Goal: Task Accomplishment & Management: Manage account settings

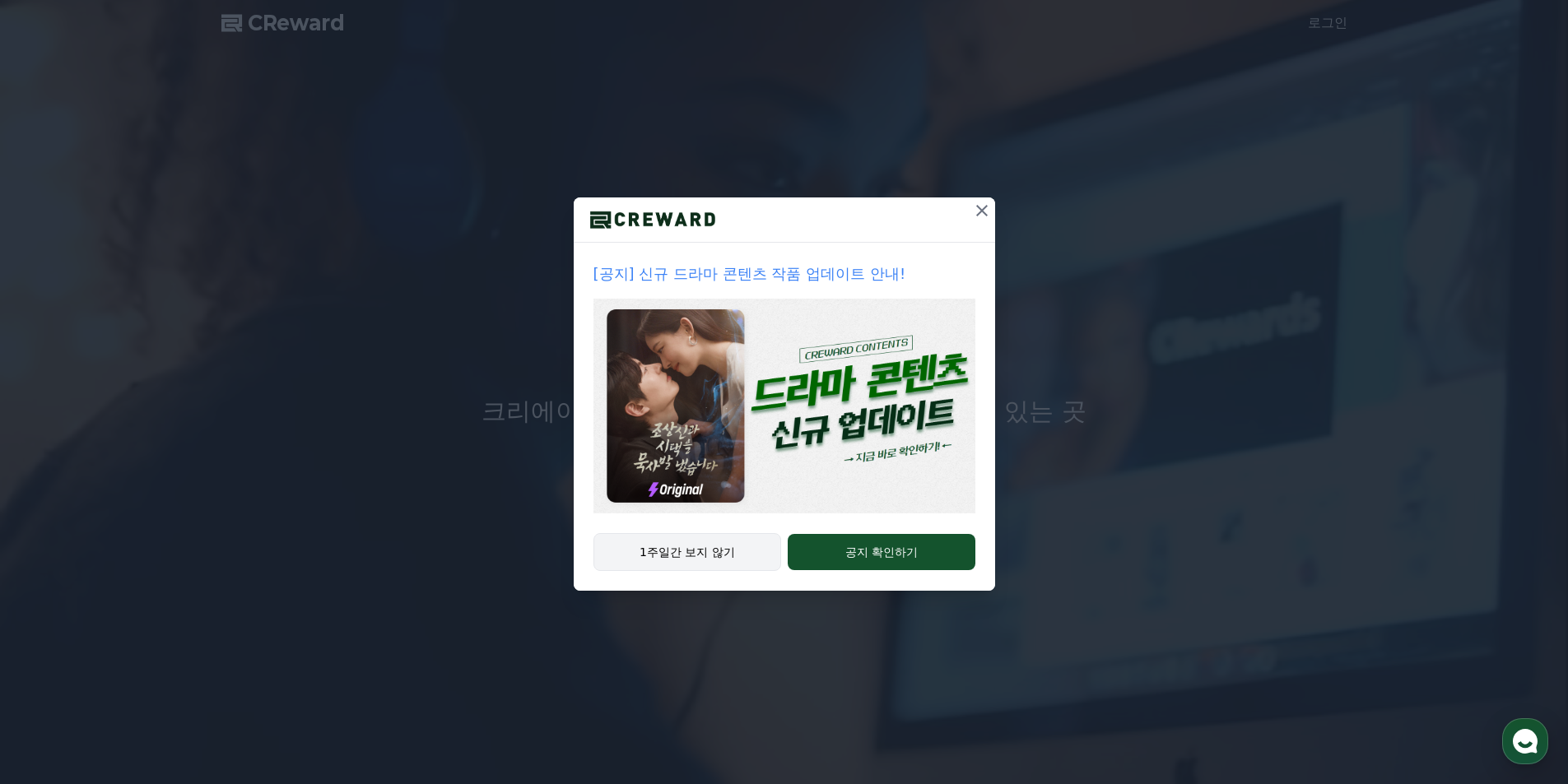
click at [710, 540] on button "1주일간 보지 않기" at bounding box center [687, 552] width 189 height 38
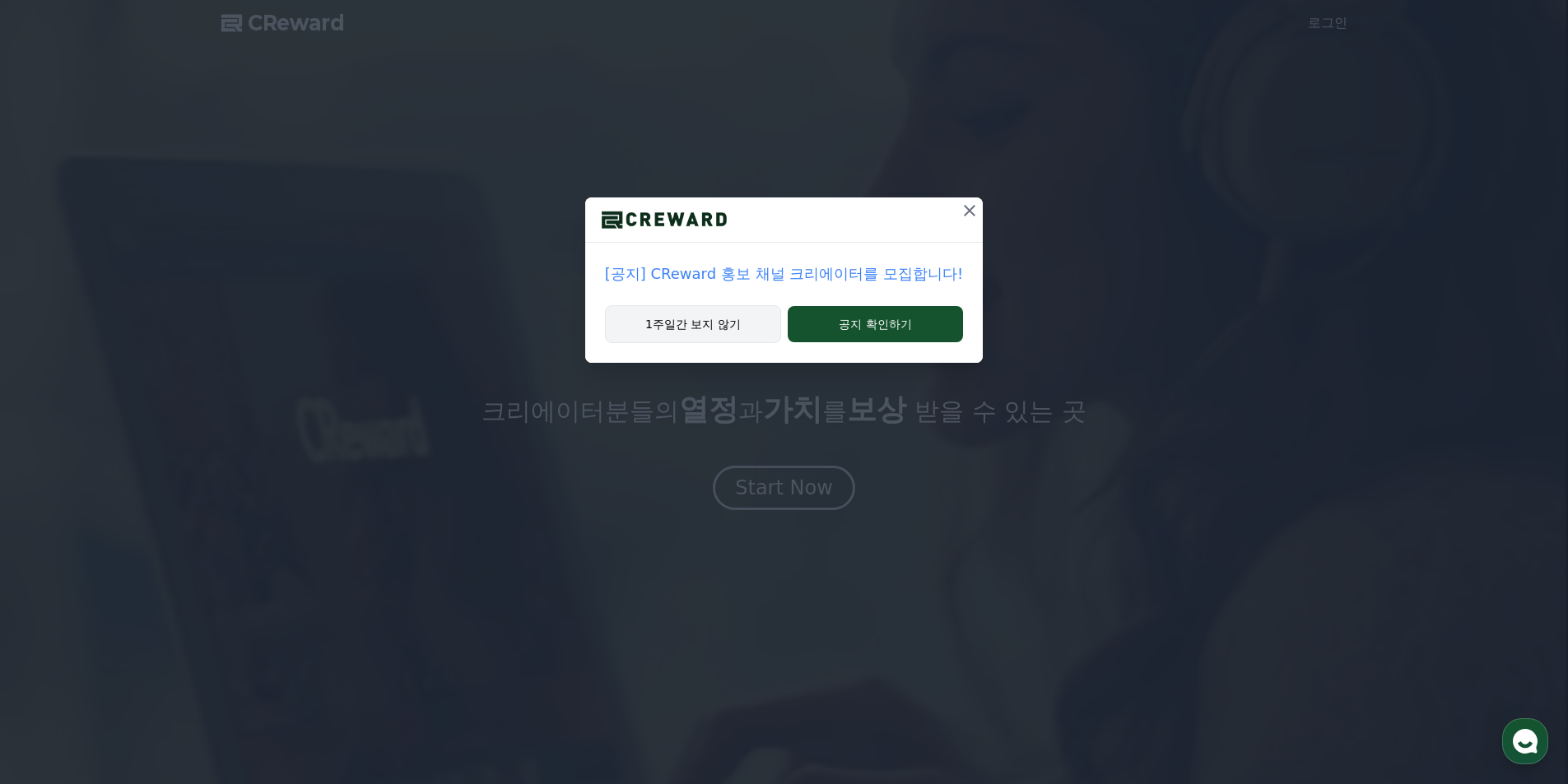
click at [721, 322] on button "1주일간 보지 않기" at bounding box center [692, 324] width 176 height 38
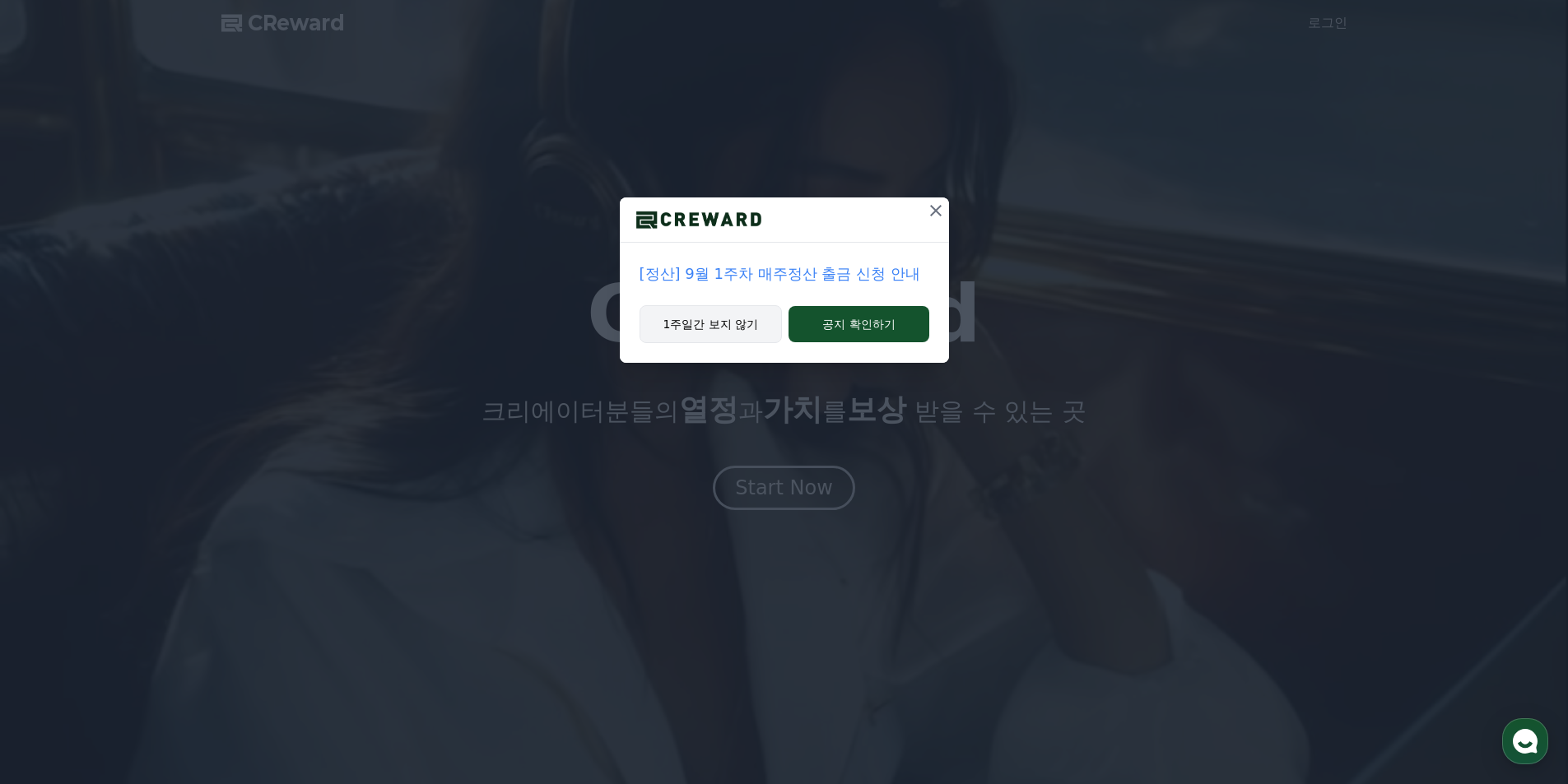
click at [721, 322] on button "1주일간 보지 않기" at bounding box center [711, 324] width 143 height 38
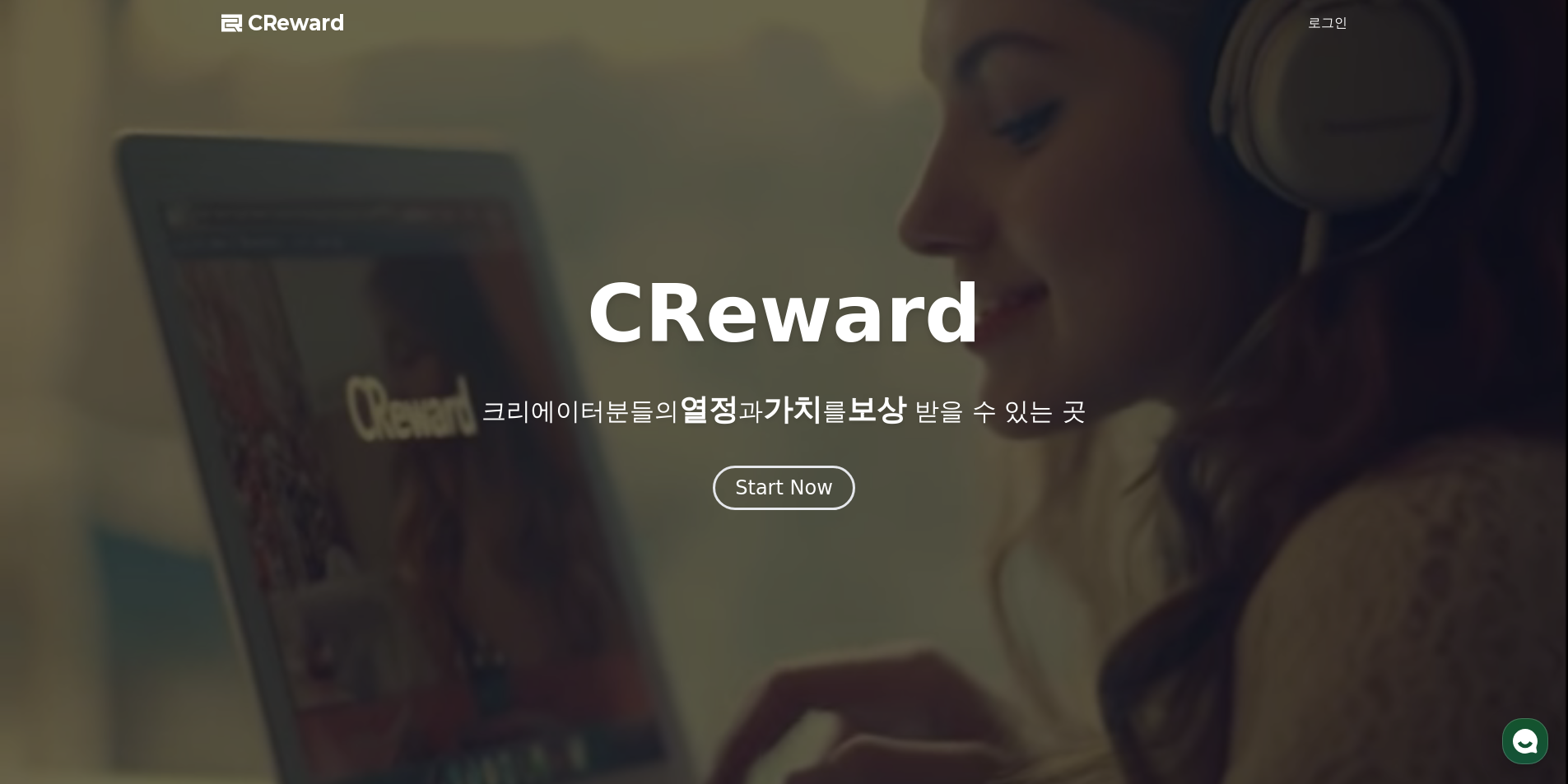
click at [1327, 13] on link "로그인" at bounding box center [1327, 23] width 39 height 20
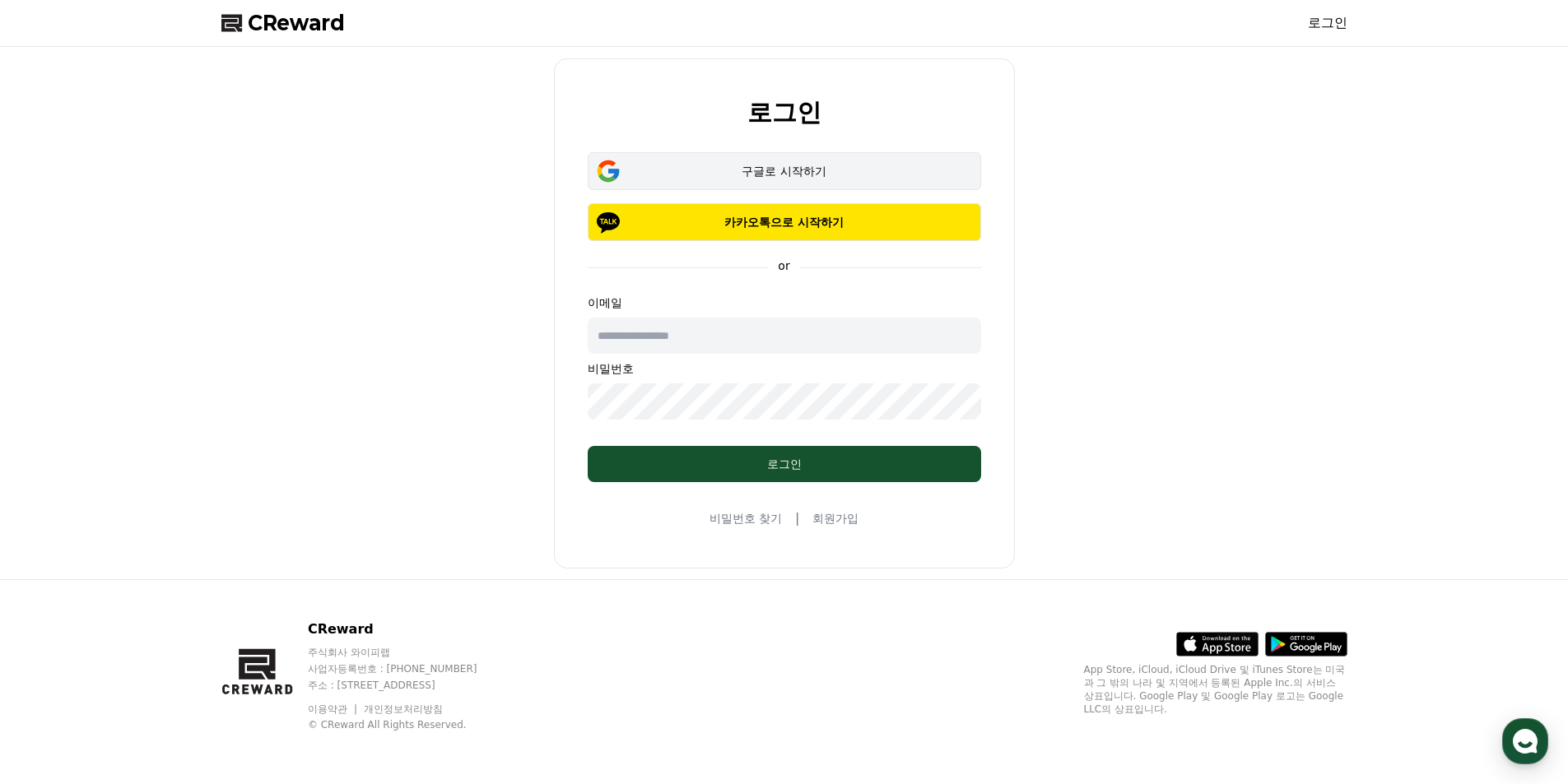
click at [862, 172] on div "구글로 시작하기" at bounding box center [784, 171] width 345 height 16
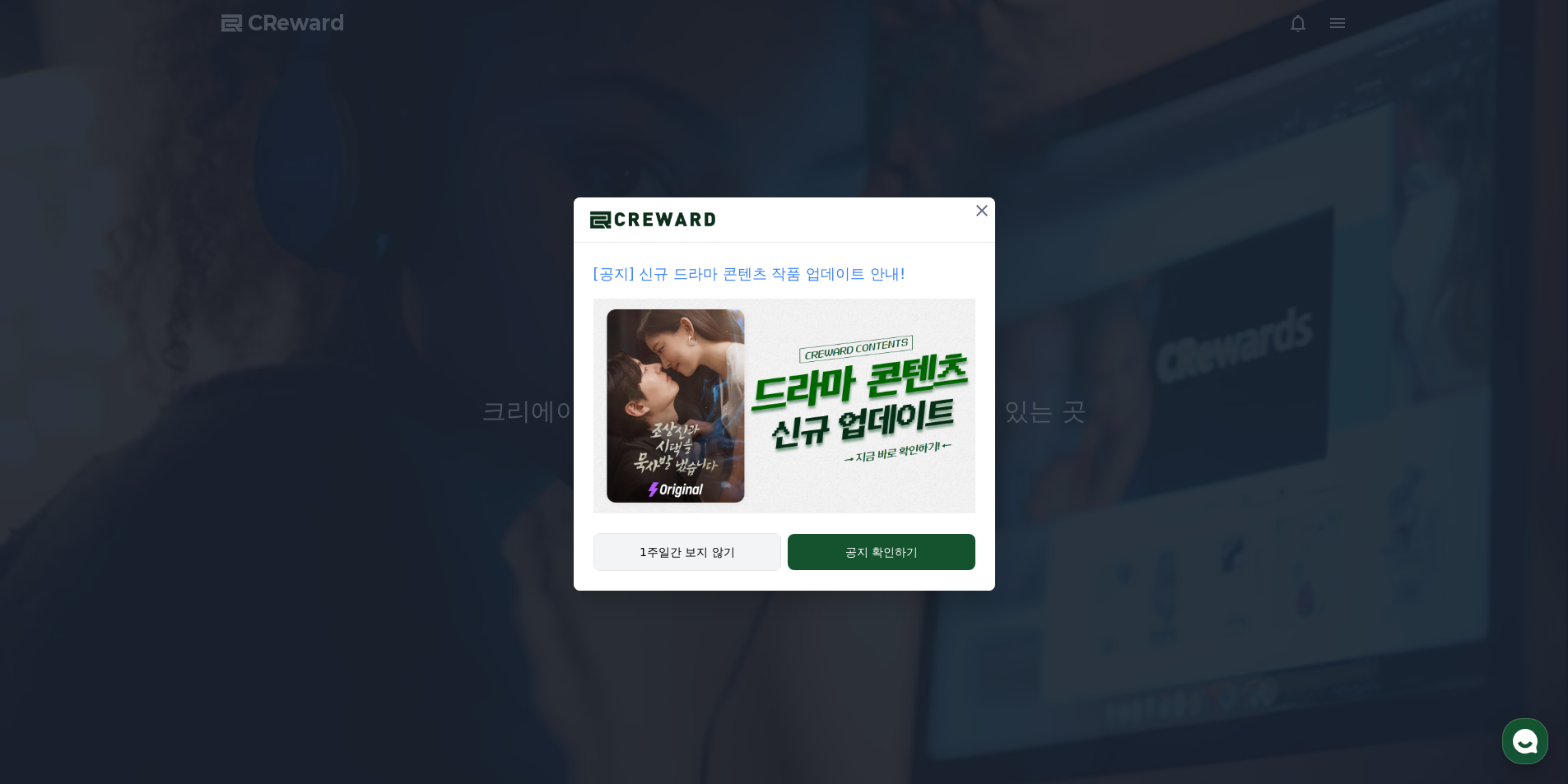
click at [682, 556] on button "1주일간 보지 않기" at bounding box center [687, 552] width 189 height 38
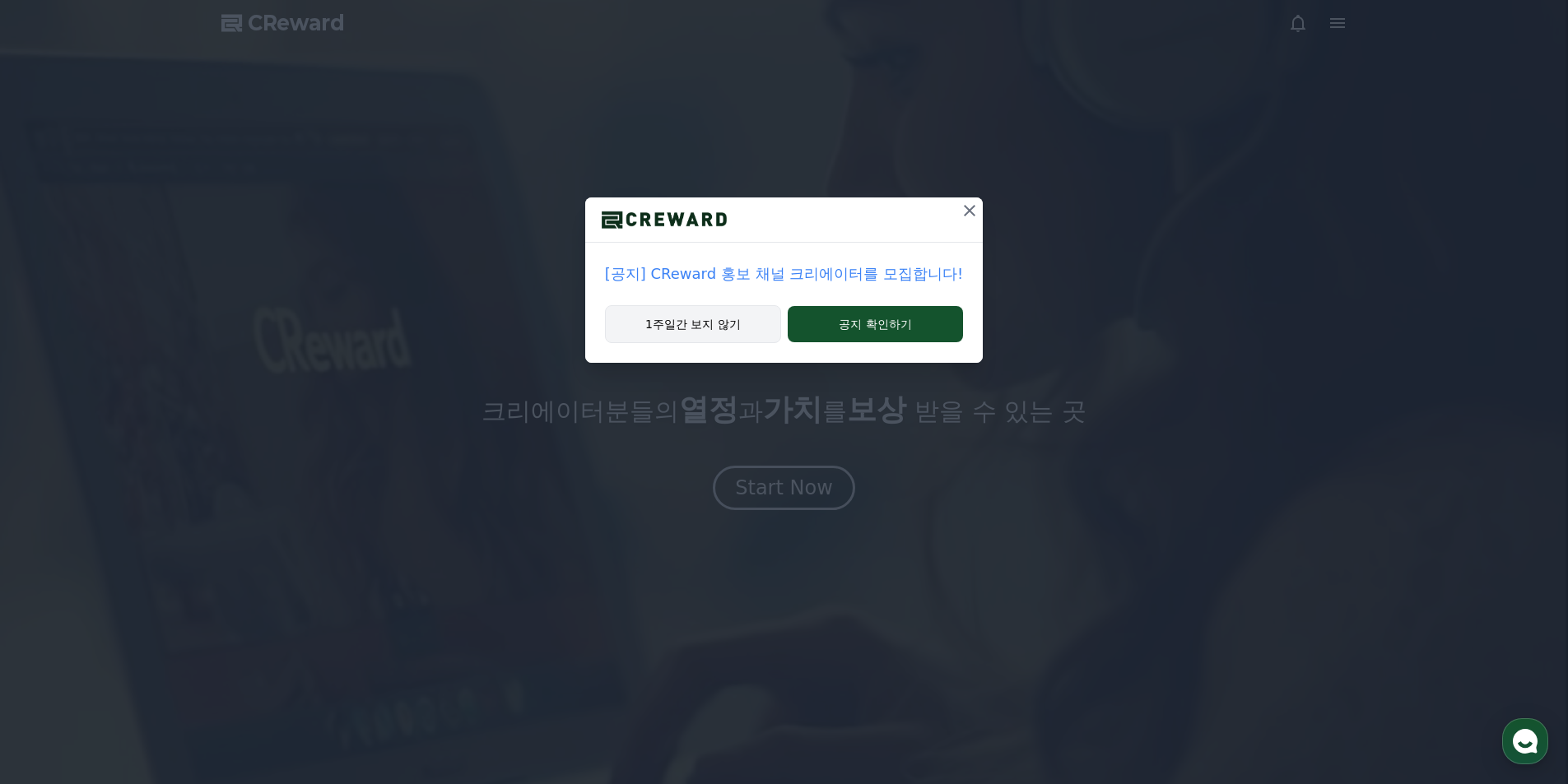
click at [722, 326] on button "1주일간 보지 않기" at bounding box center [692, 324] width 176 height 38
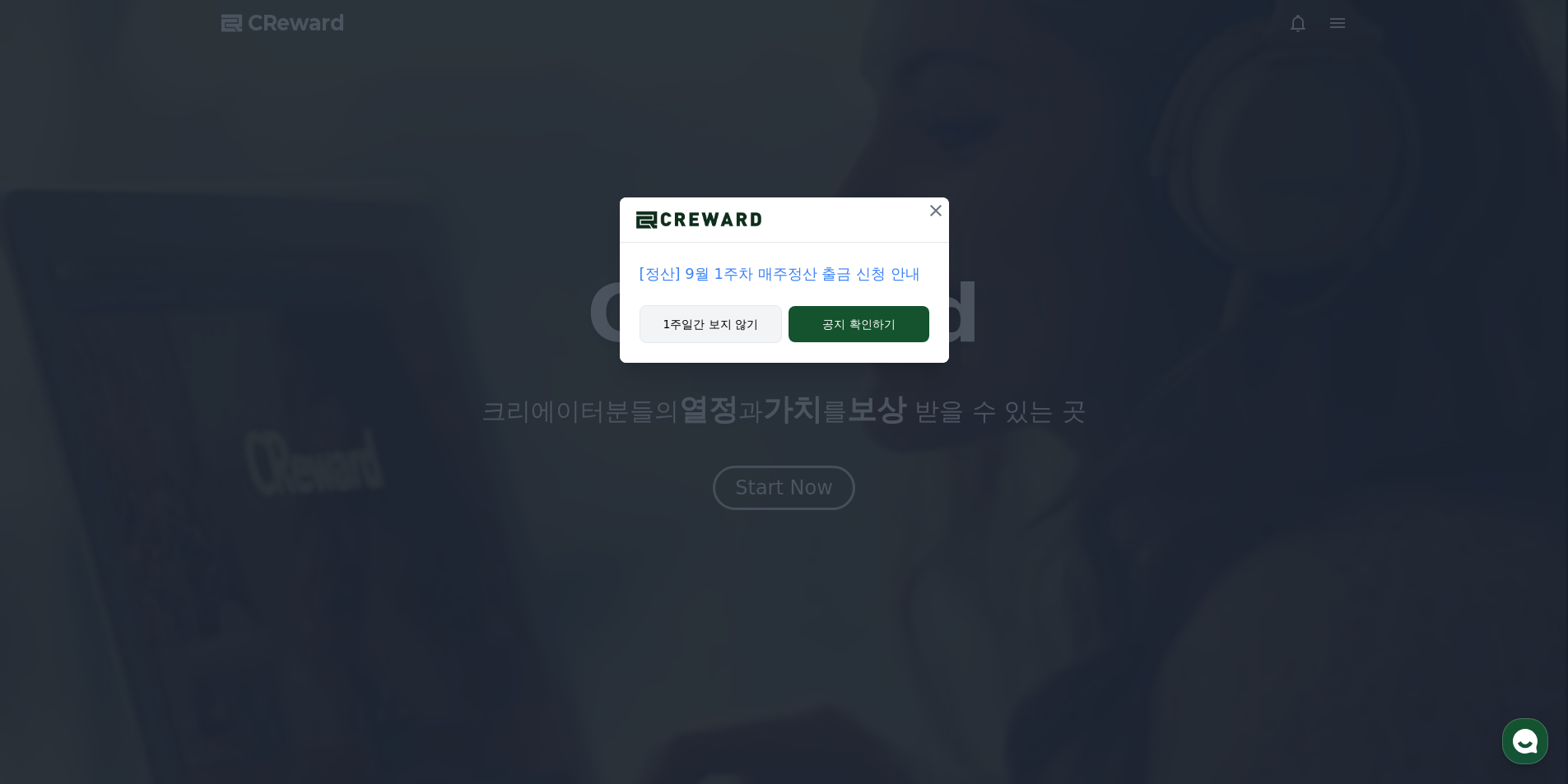
click at [720, 327] on button "1주일간 보지 않기" at bounding box center [711, 324] width 143 height 38
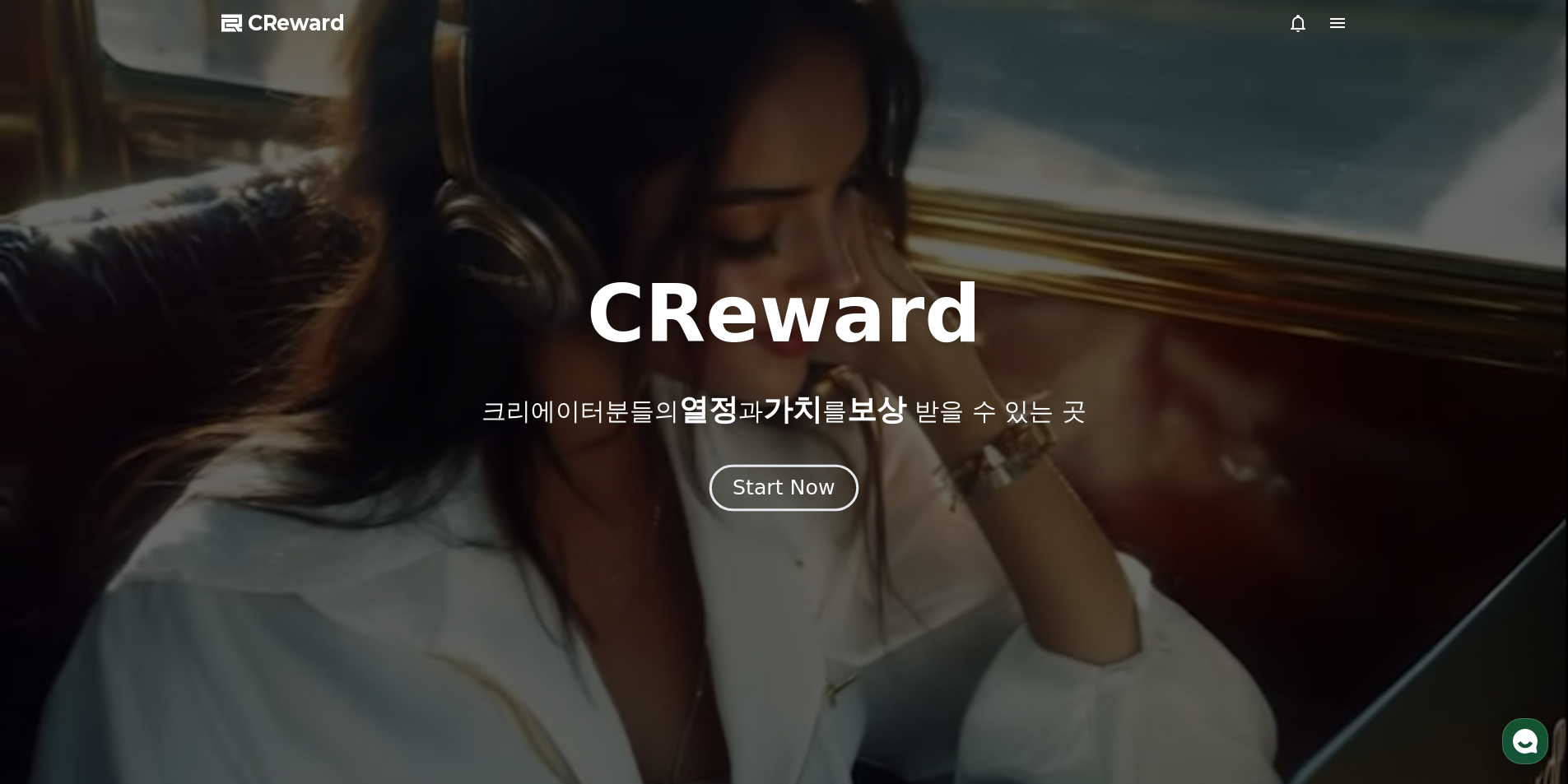
click at [796, 486] on div "Start Now" at bounding box center [784, 487] width 102 height 28
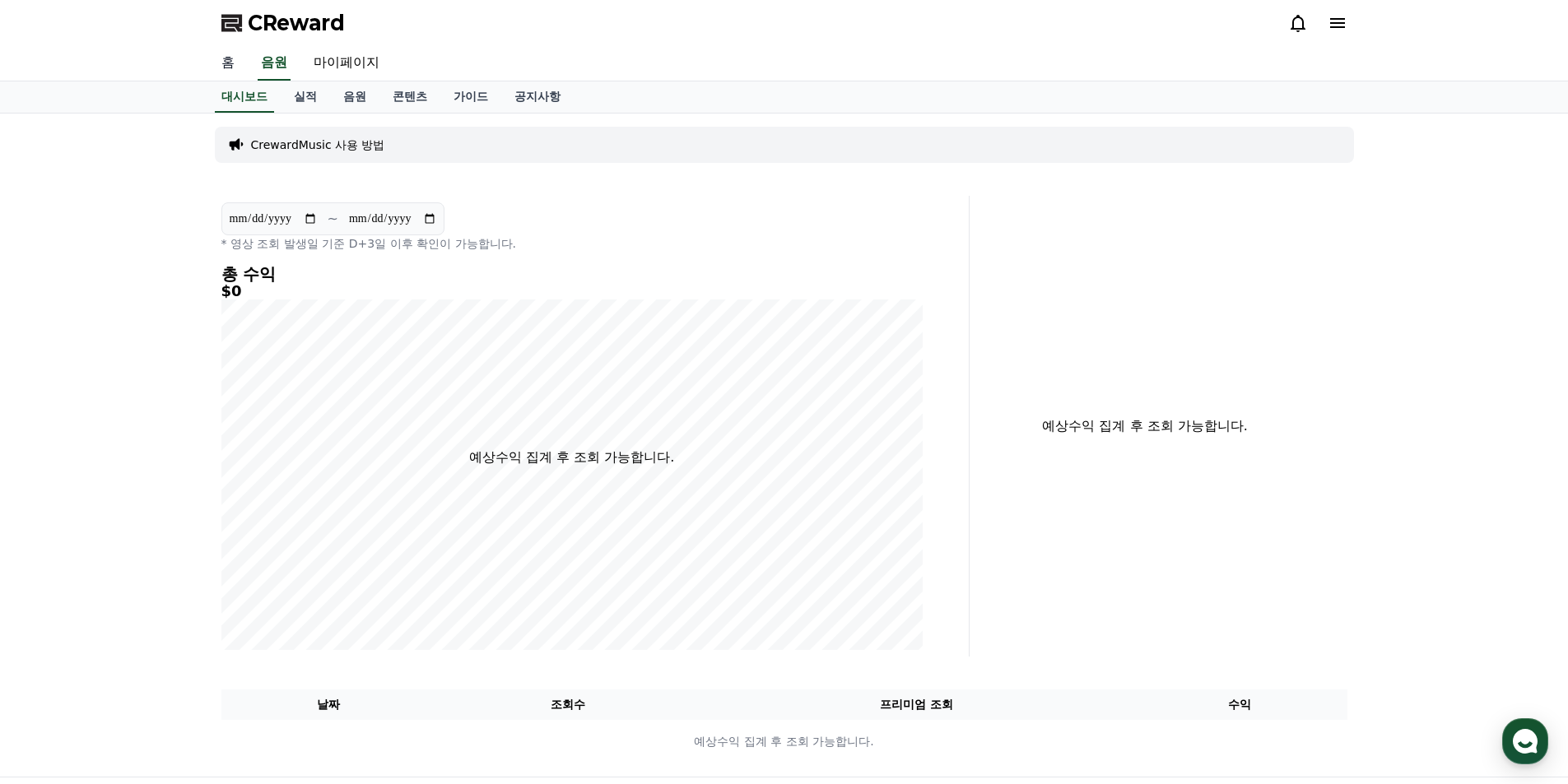
click at [234, 62] on link "홈" at bounding box center [228, 64] width 39 height 35
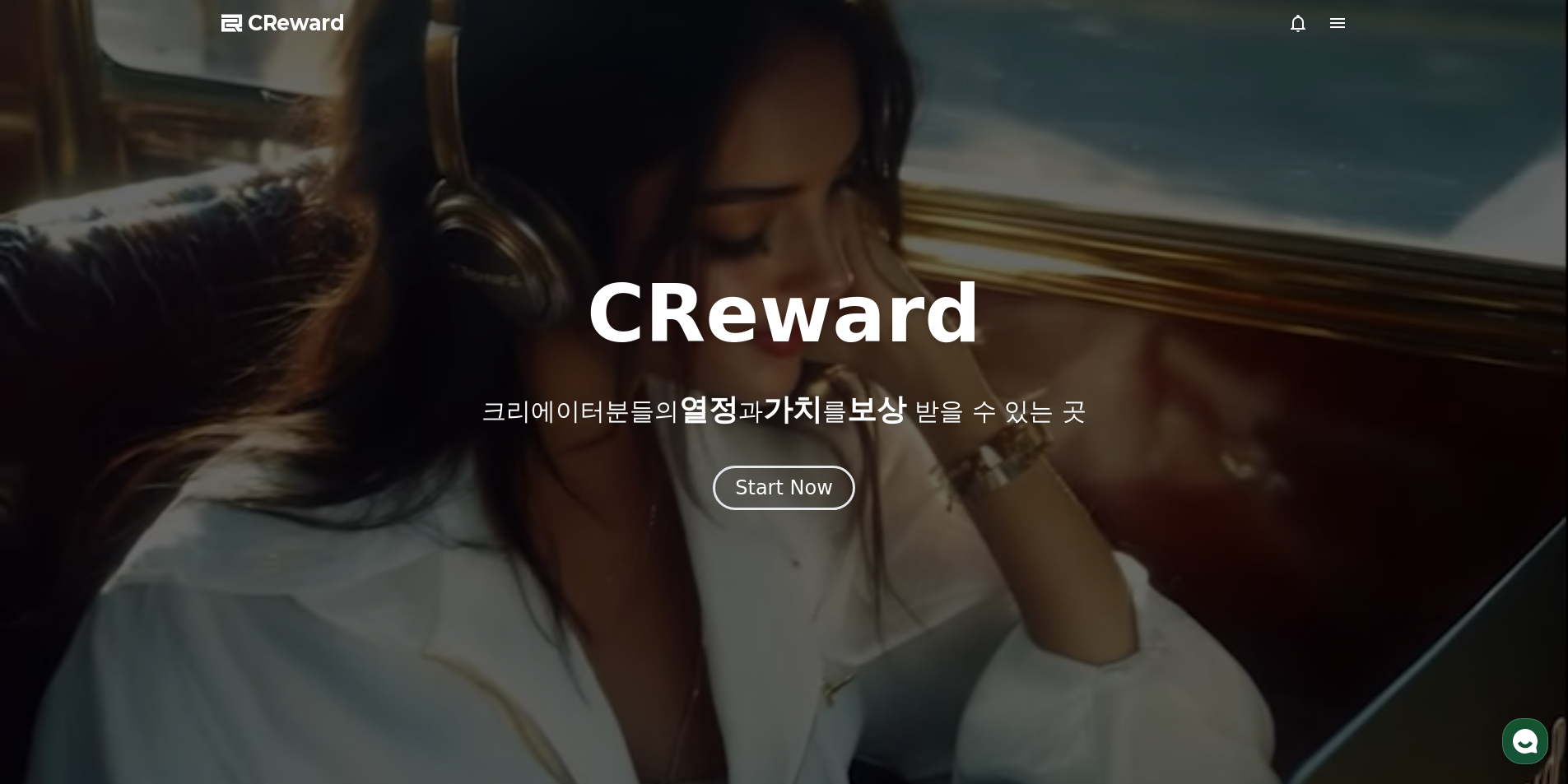
click at [1326, 22] on div at bounding box center [1317, 23] width 59 height 20
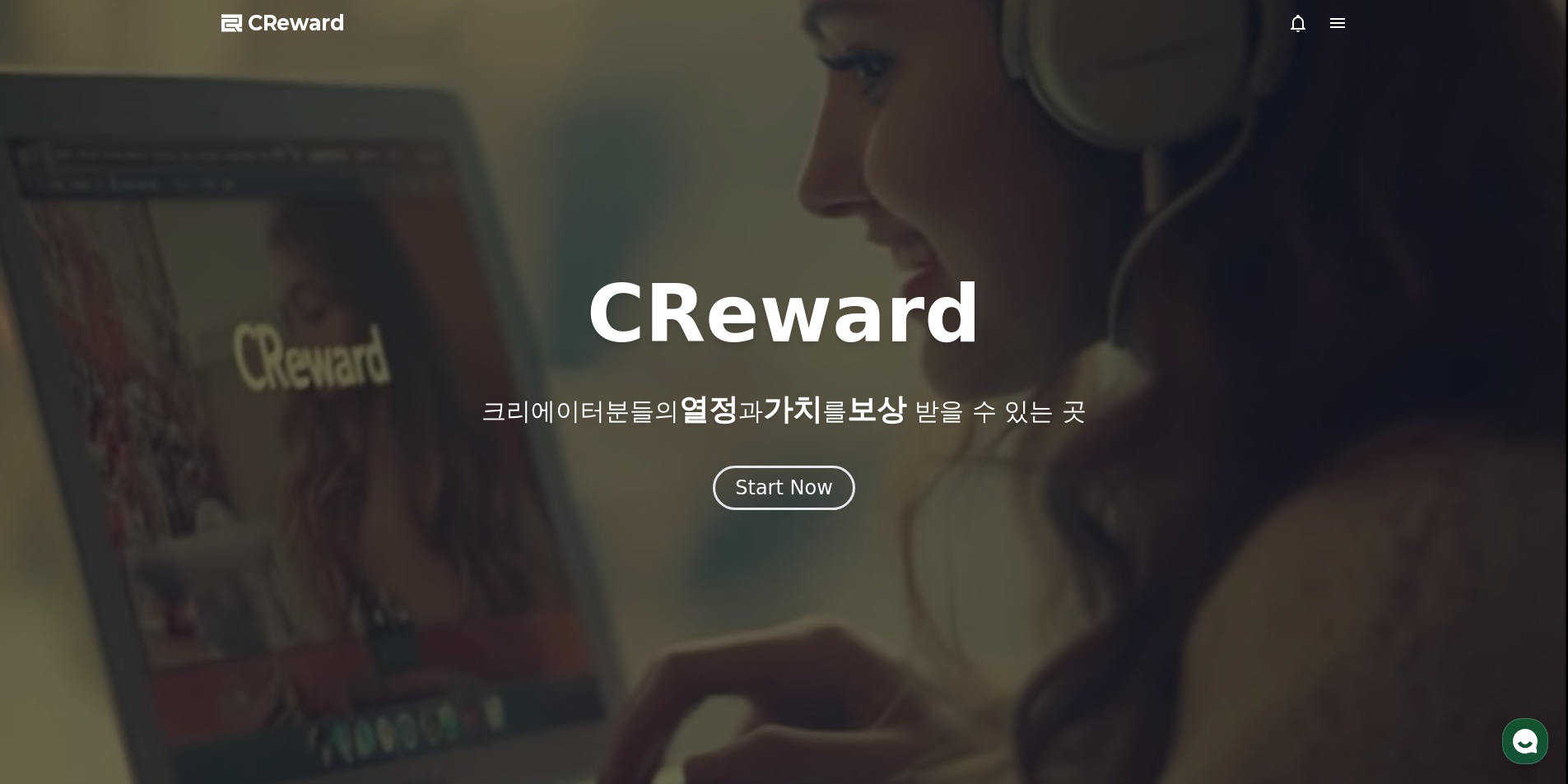
click at [1343, 22] on icon at bounding box center [1337, 23] width 15 height 10
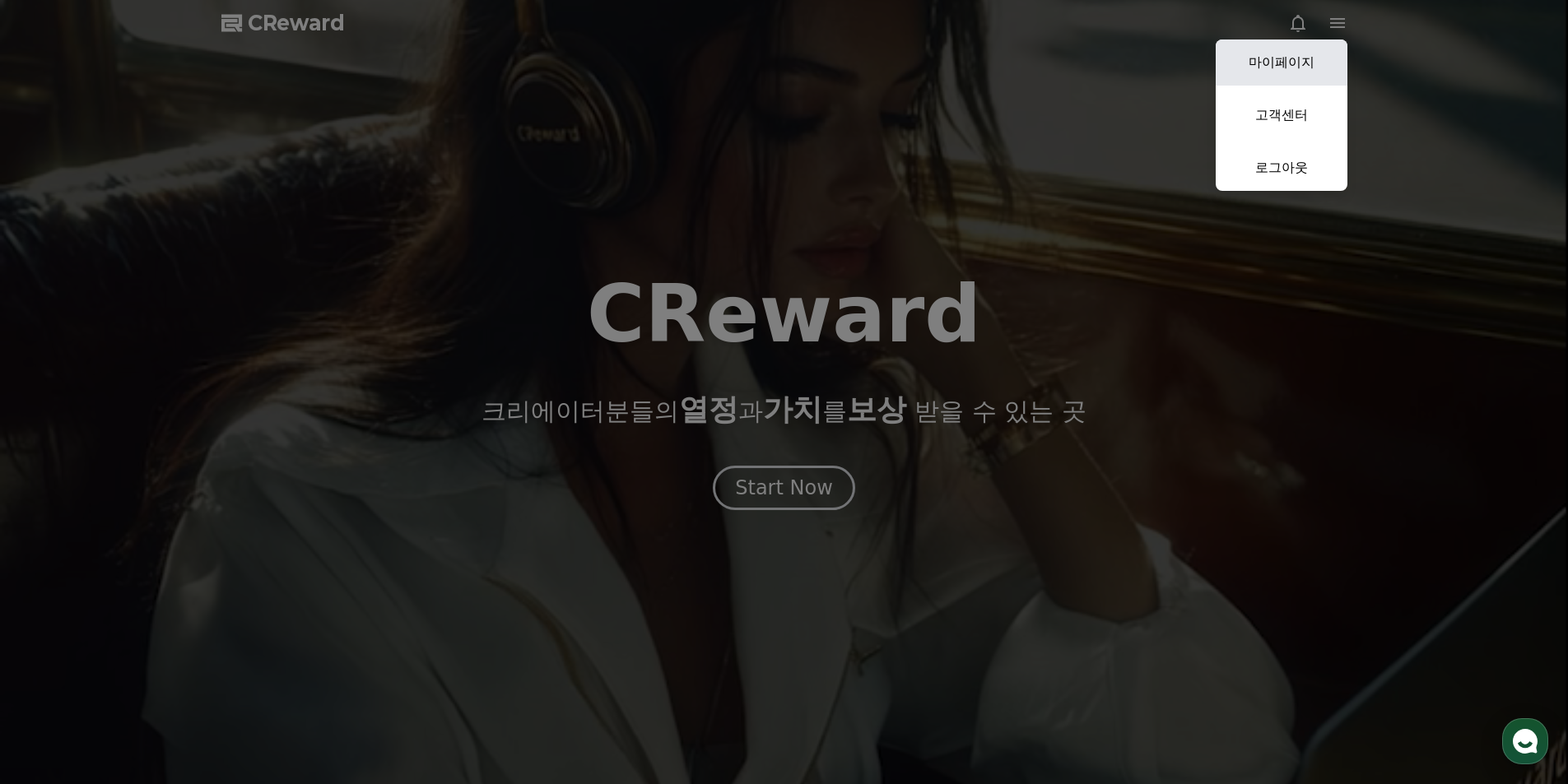
click at [1301, 59] on link "마이페이지" at bounding box center [1282, 62] width 132 height 46
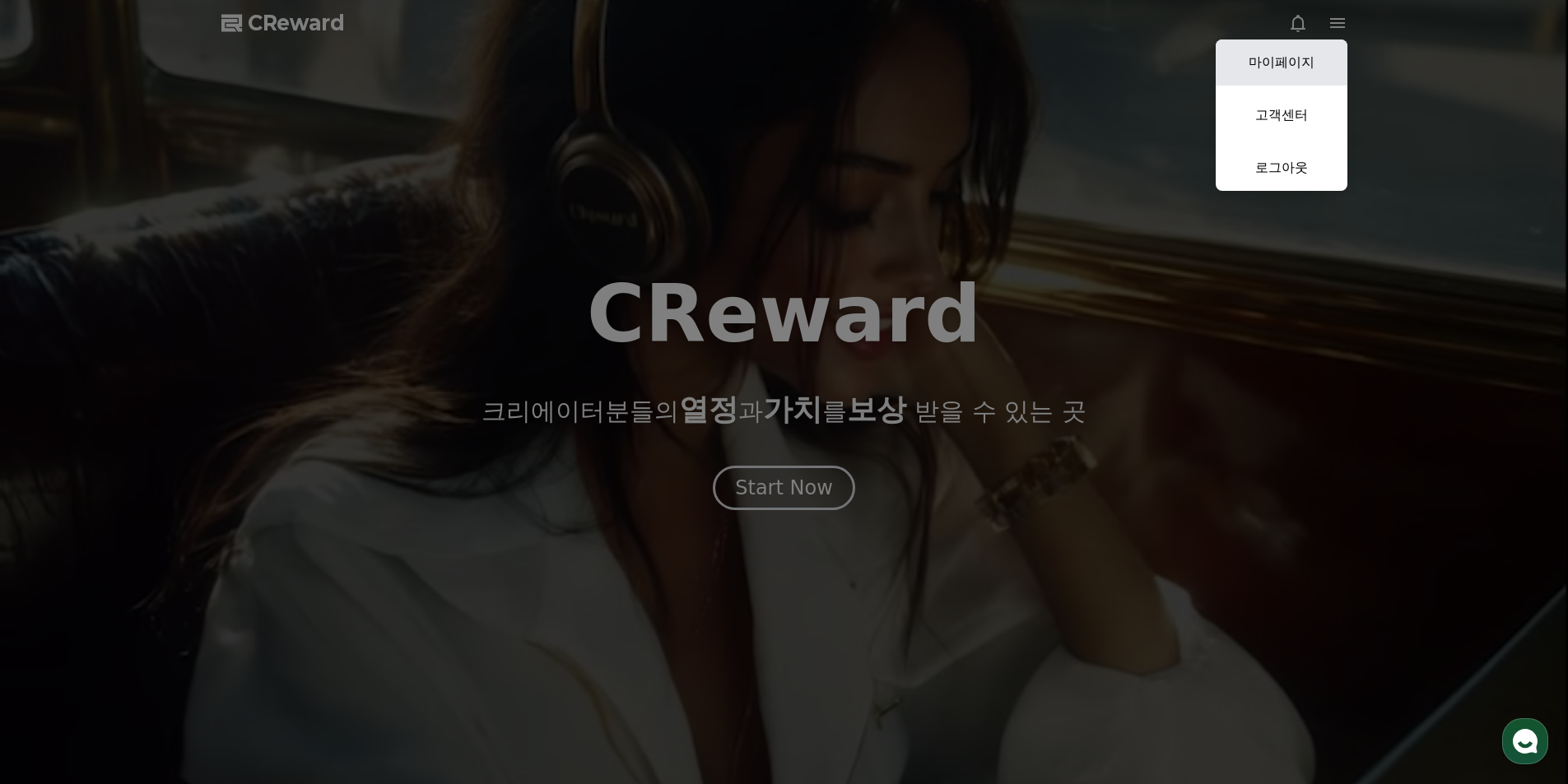
select select "**********"
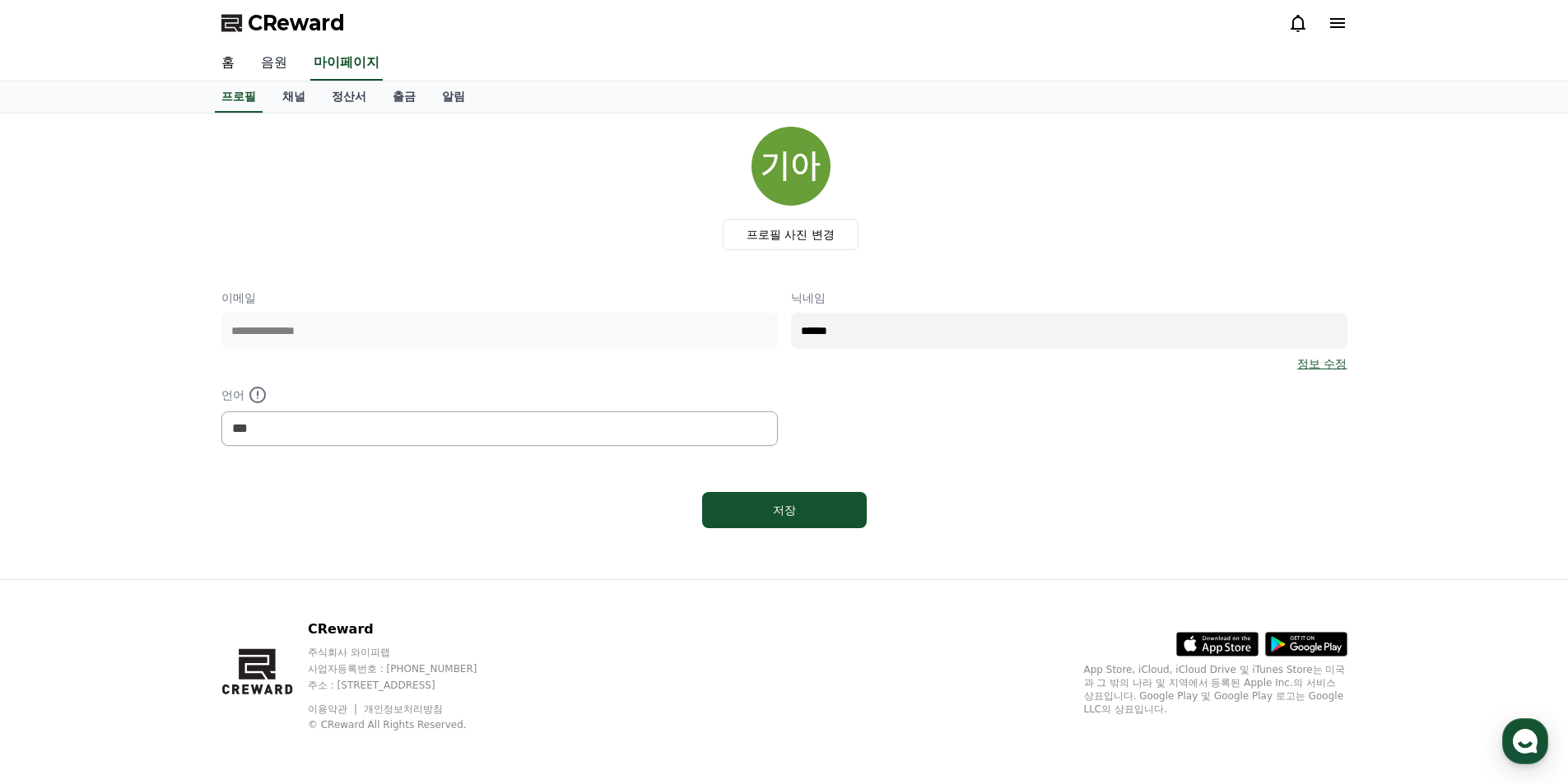
click at [272, 64] on link "음원" at bounding box center [274, 64] width 53 height 35
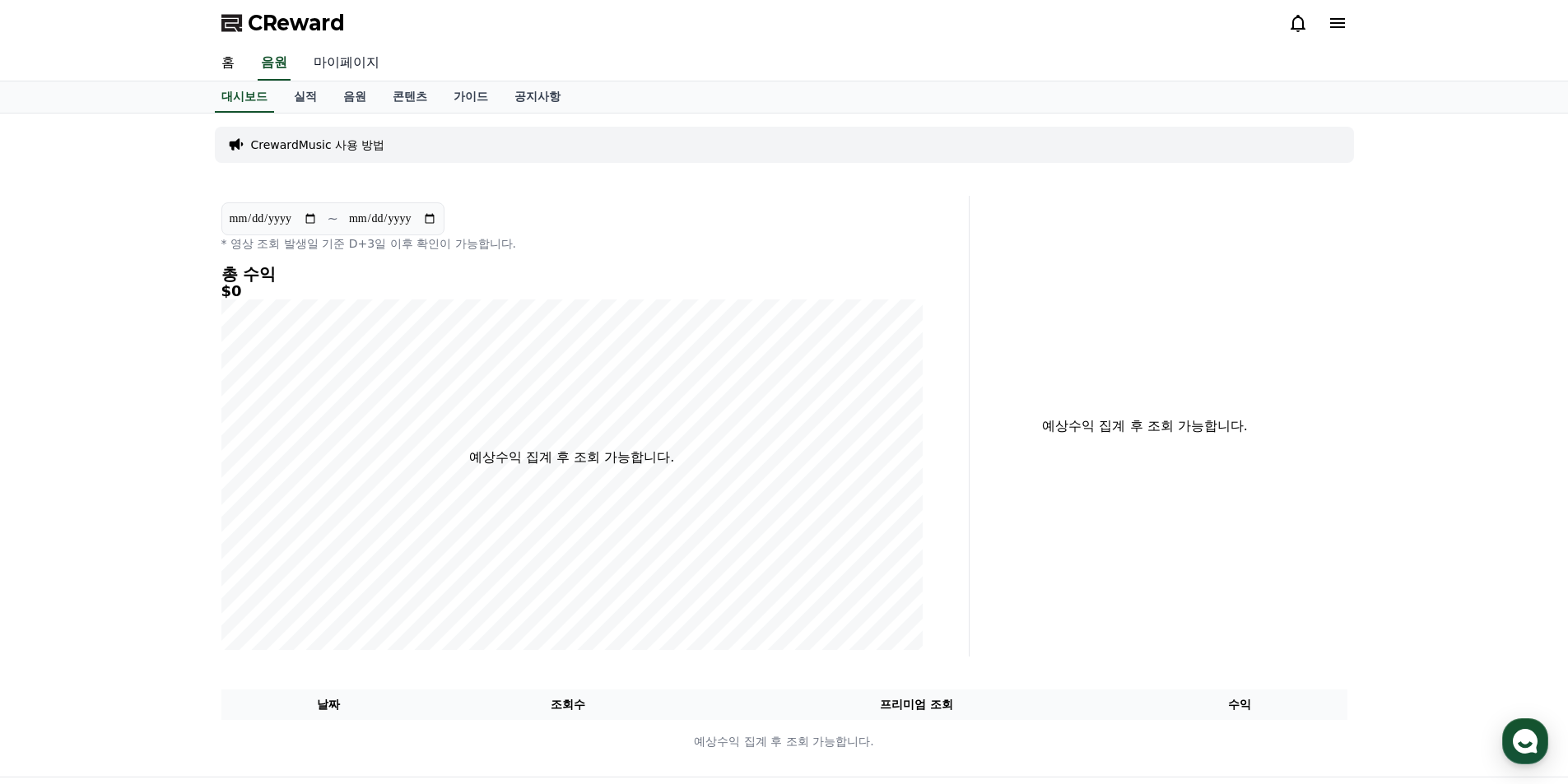
click at [330, 62] on link "마이페이지" at bounding box center [346, 64] width 92 height 35
select select "**********"
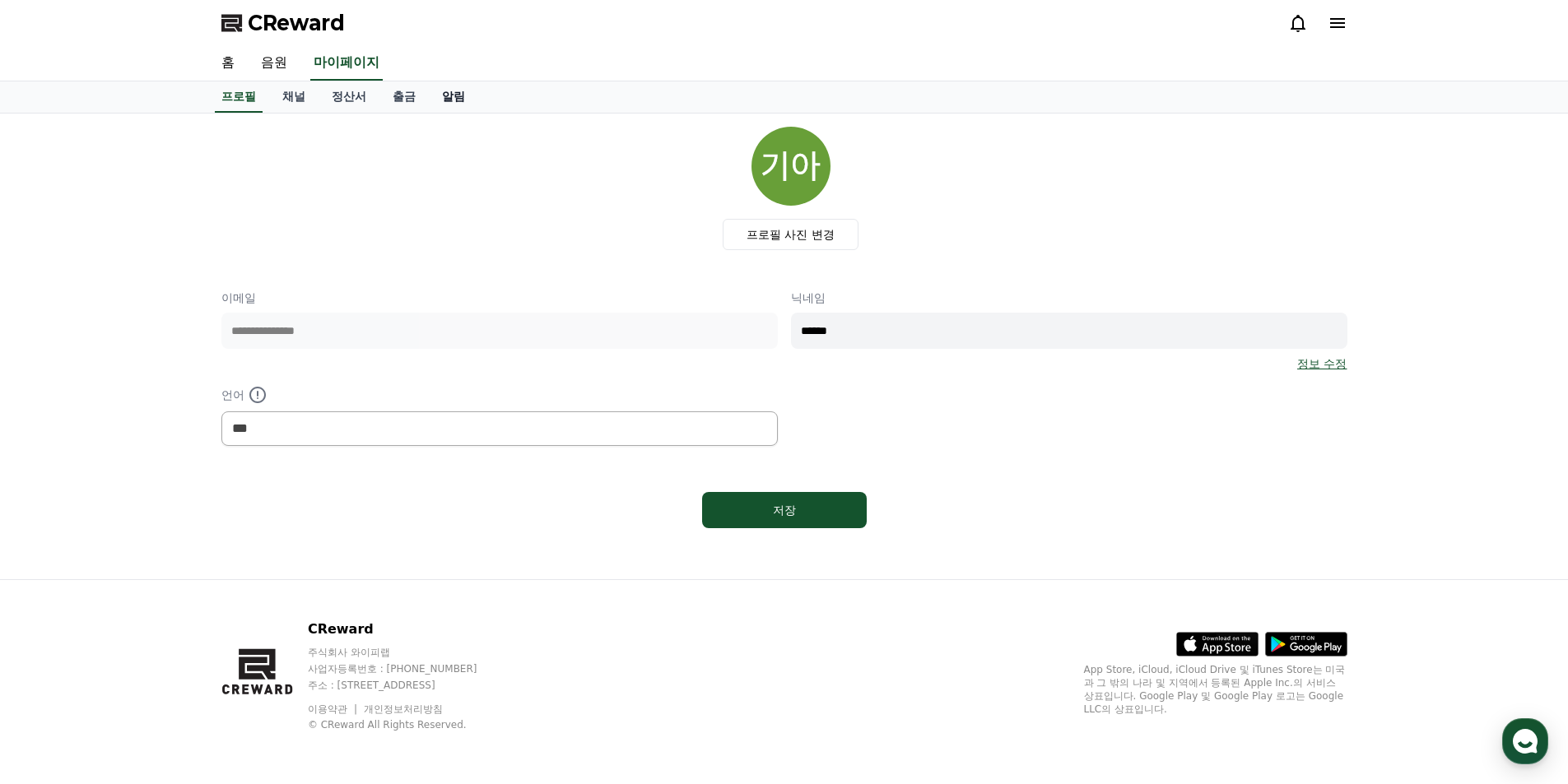
click at [459, 107] on link "알림" at bounding box center [454, 97] width 49 height 31
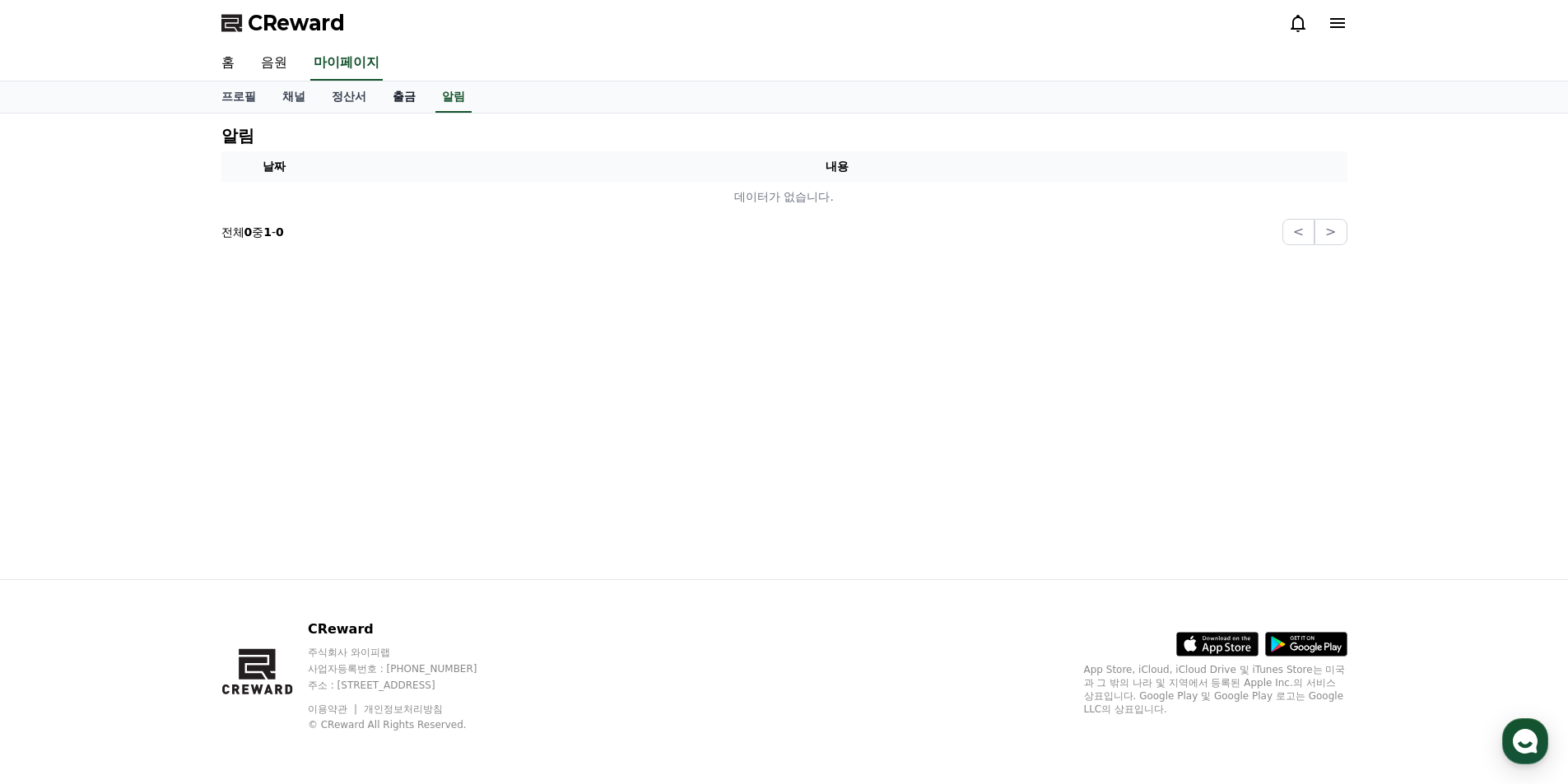
click at [395, 102] on link "출금" at bounding box center [405, 97] width 49 height 31
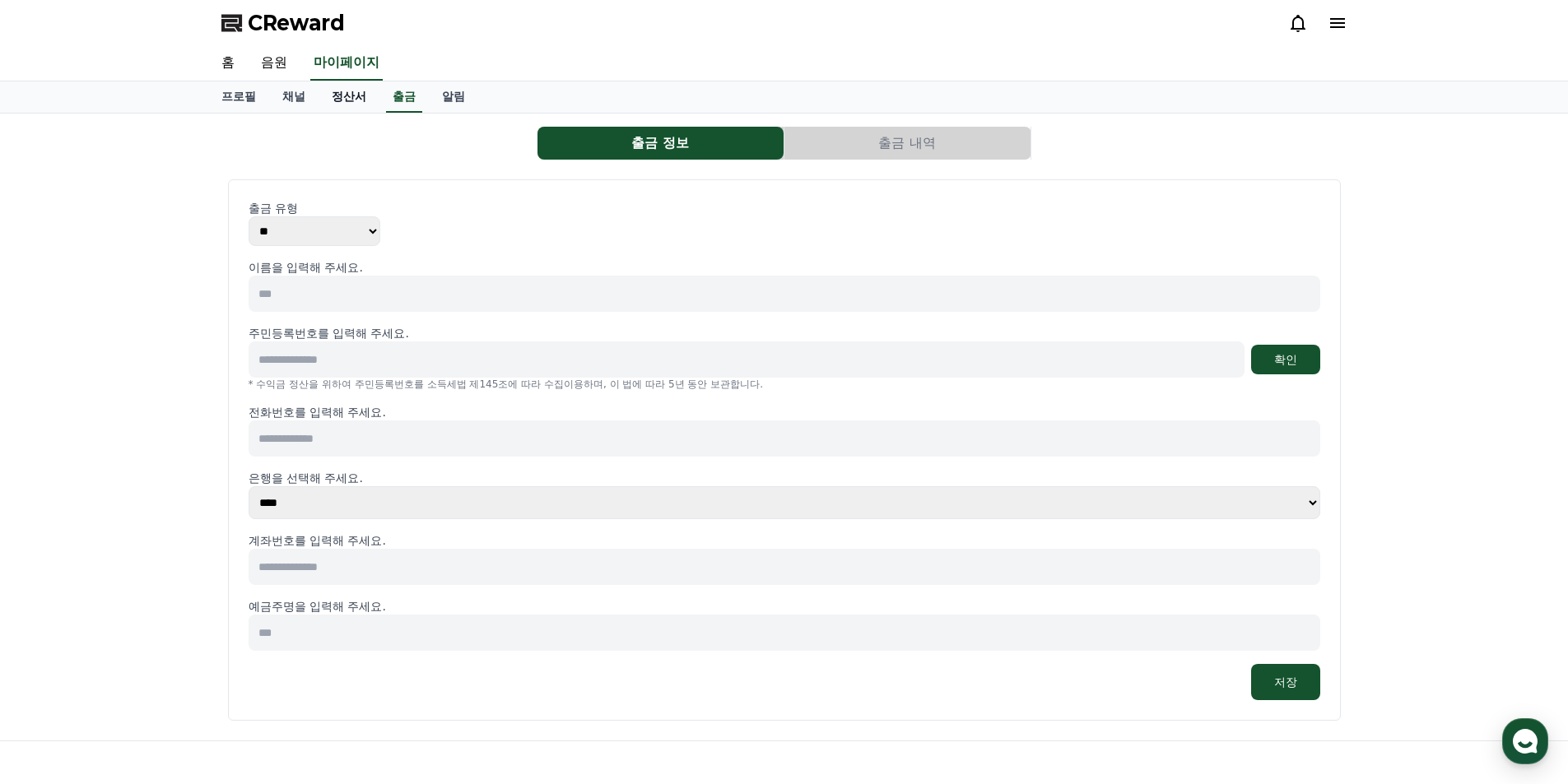
click at [351, 103] on link "정산서" at bounding box center [349, 97] width 61 height 31
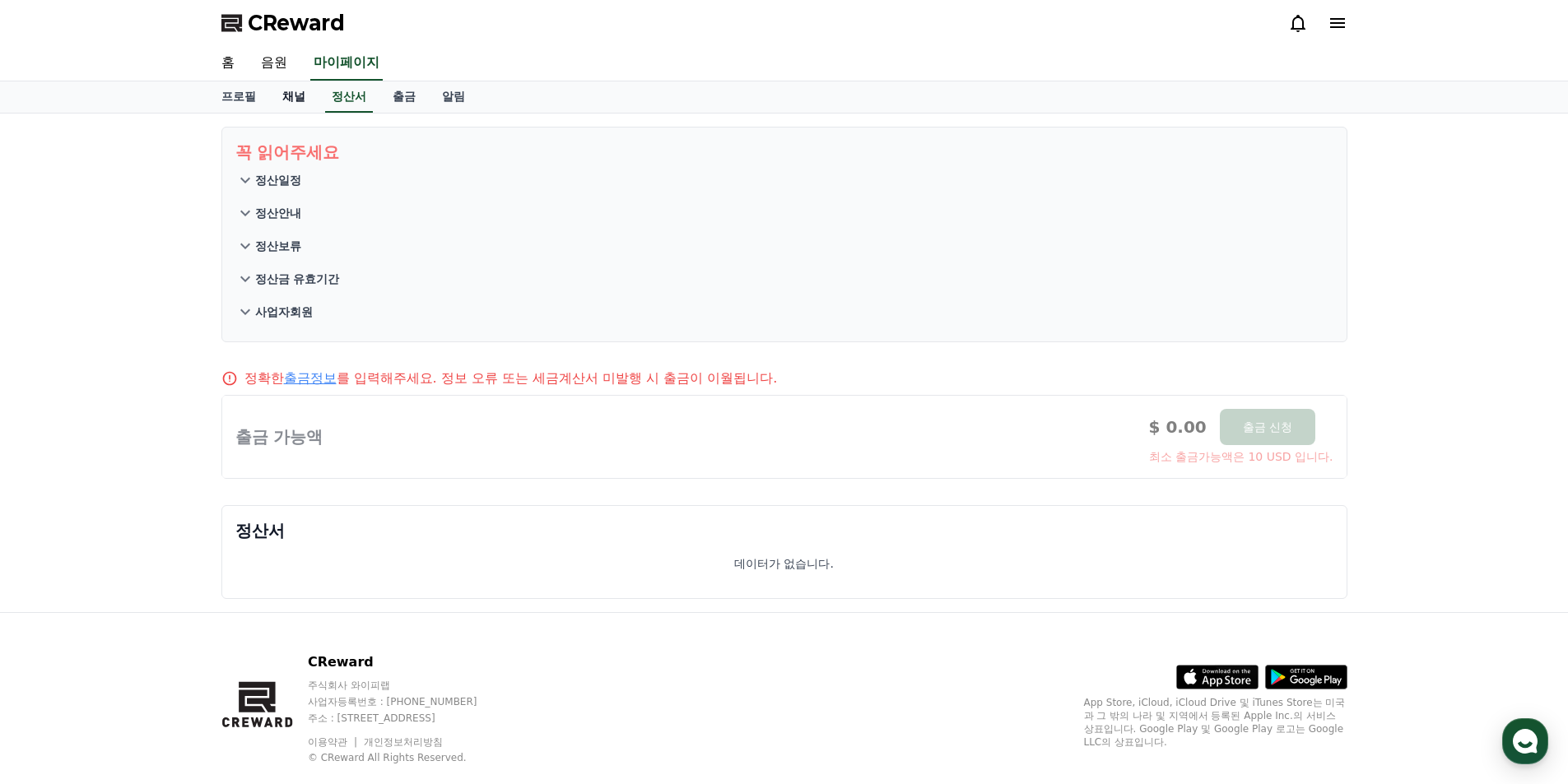
click at [299, 103] on link "채널" at bounding box center [293, 97] width 49 height 31
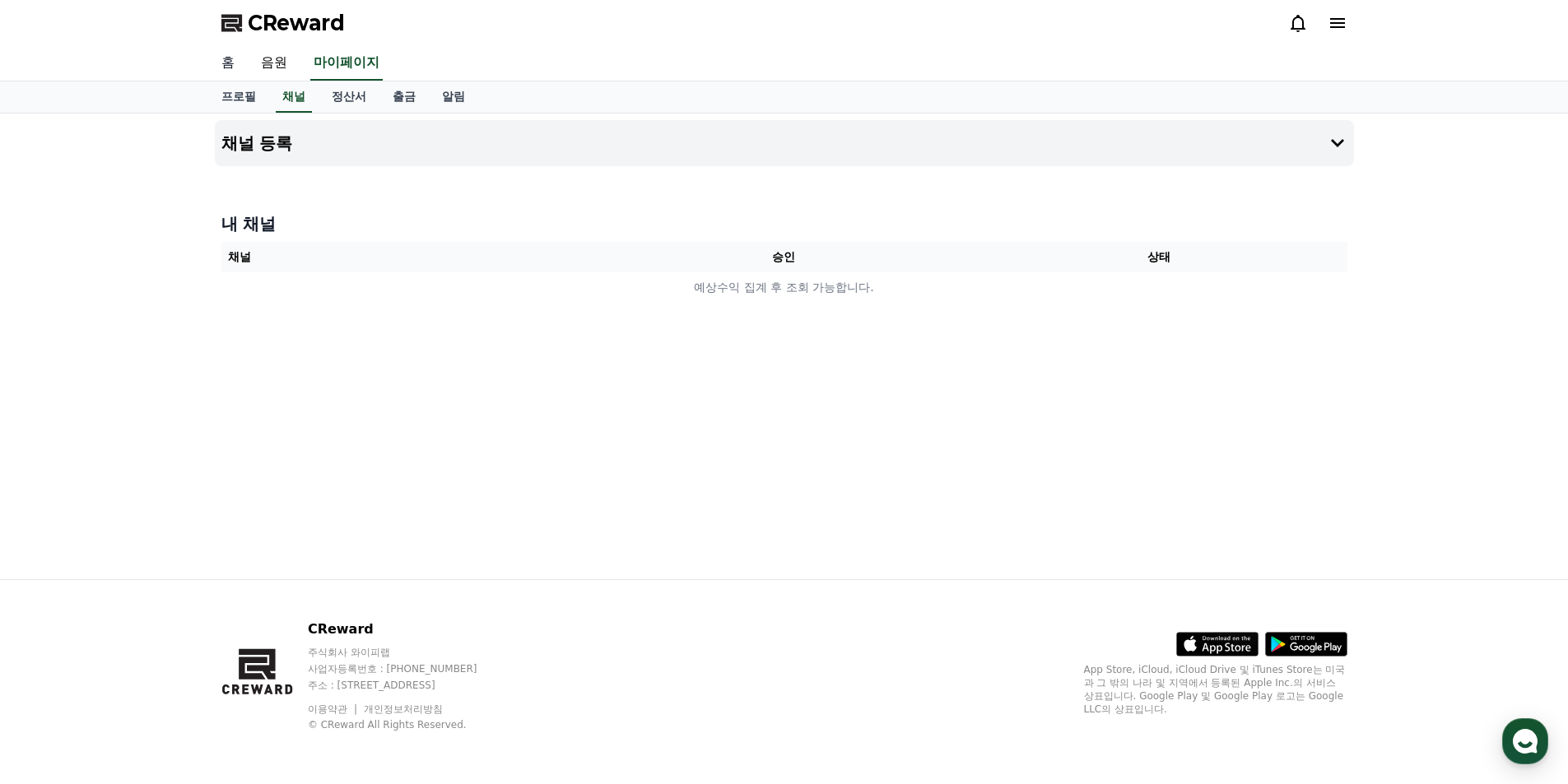
click at [229, 65] on link "홈" at bounding box center [228, 64] width 39 height 35
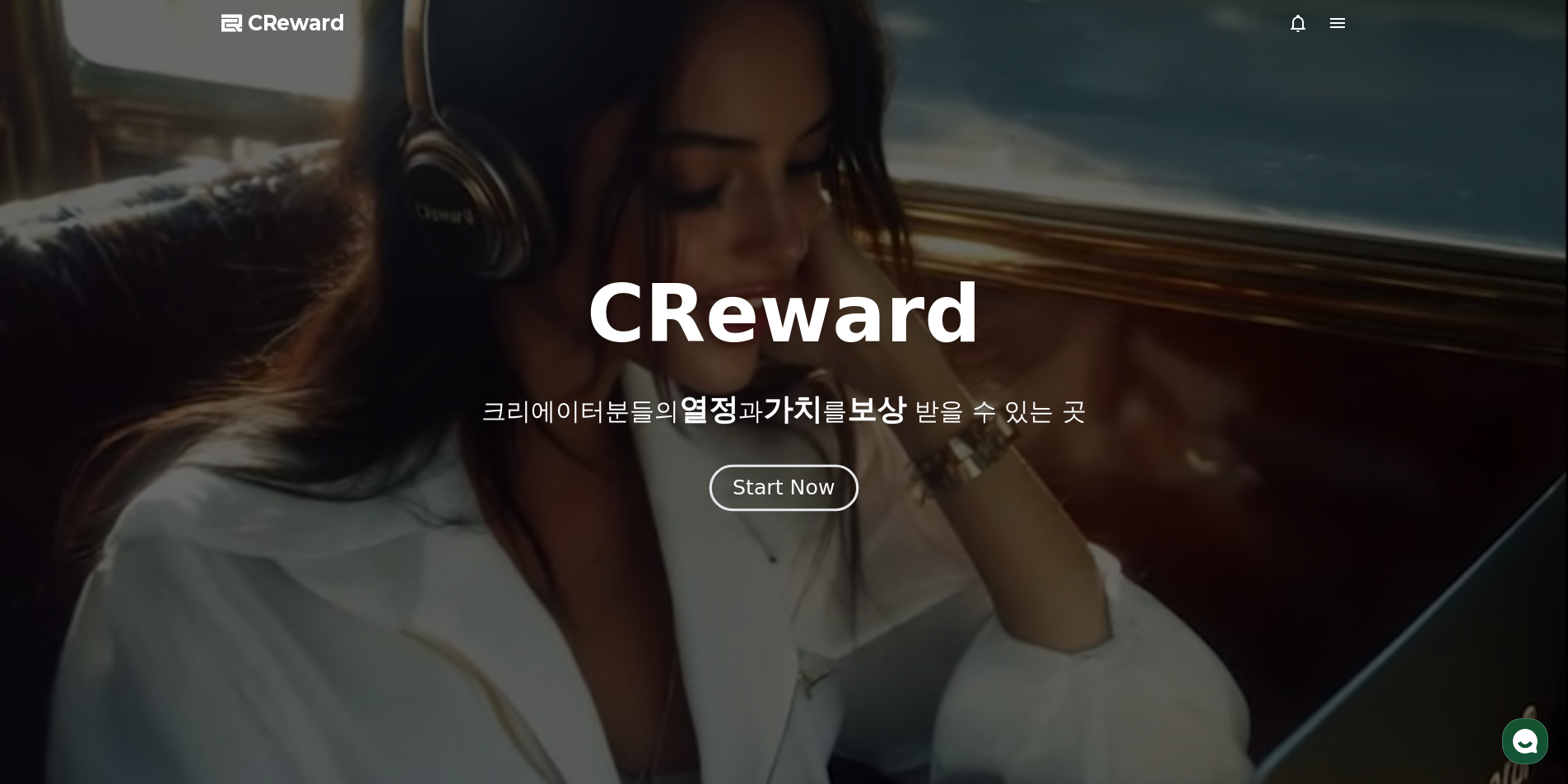
click at [785, 489] on div "Start Now" at bounding box center [784, 487] width 102 height 28
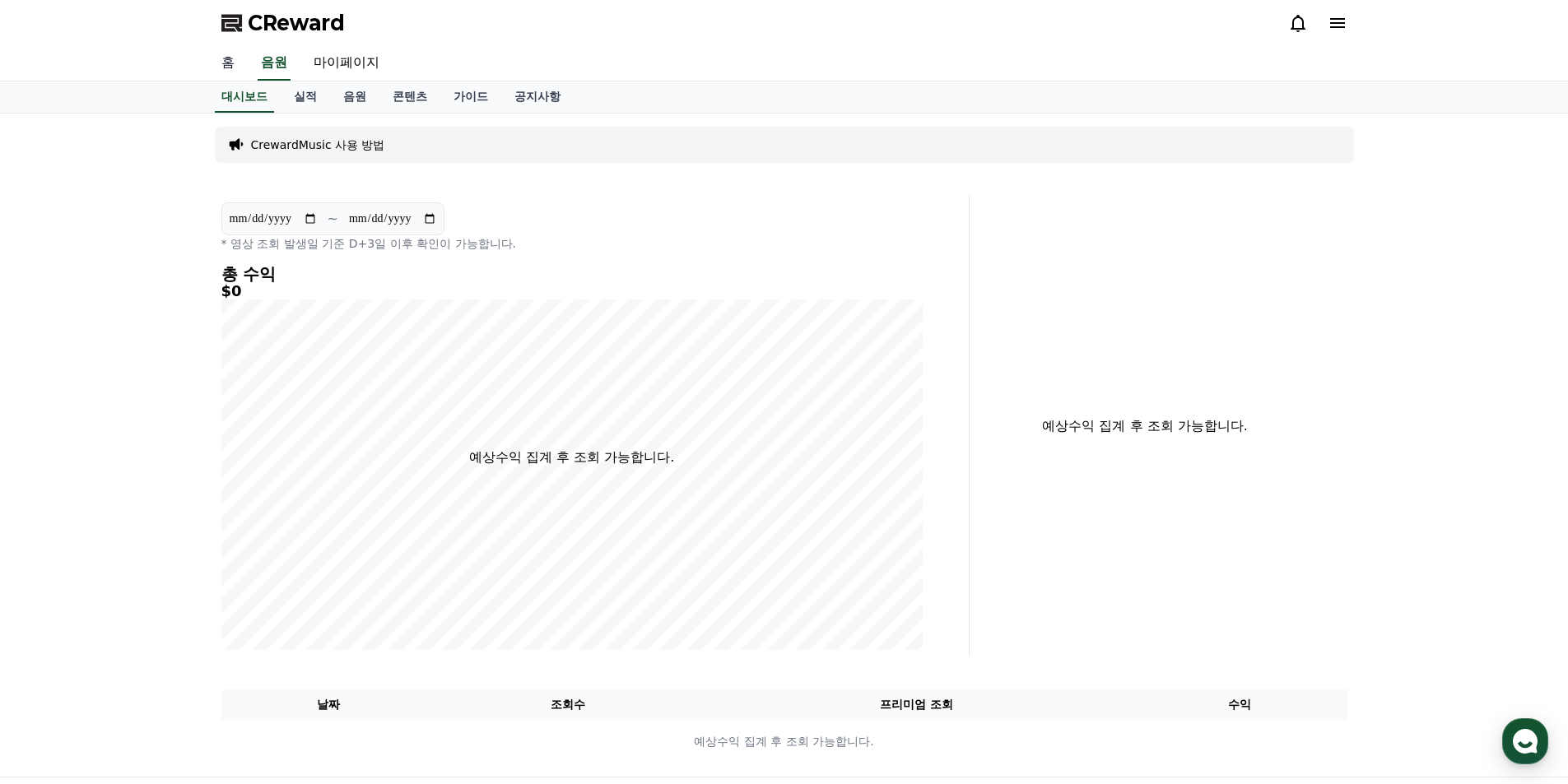
click at [222, 66] on link "홈" at bounding box center [228, 64] width 39 height 35
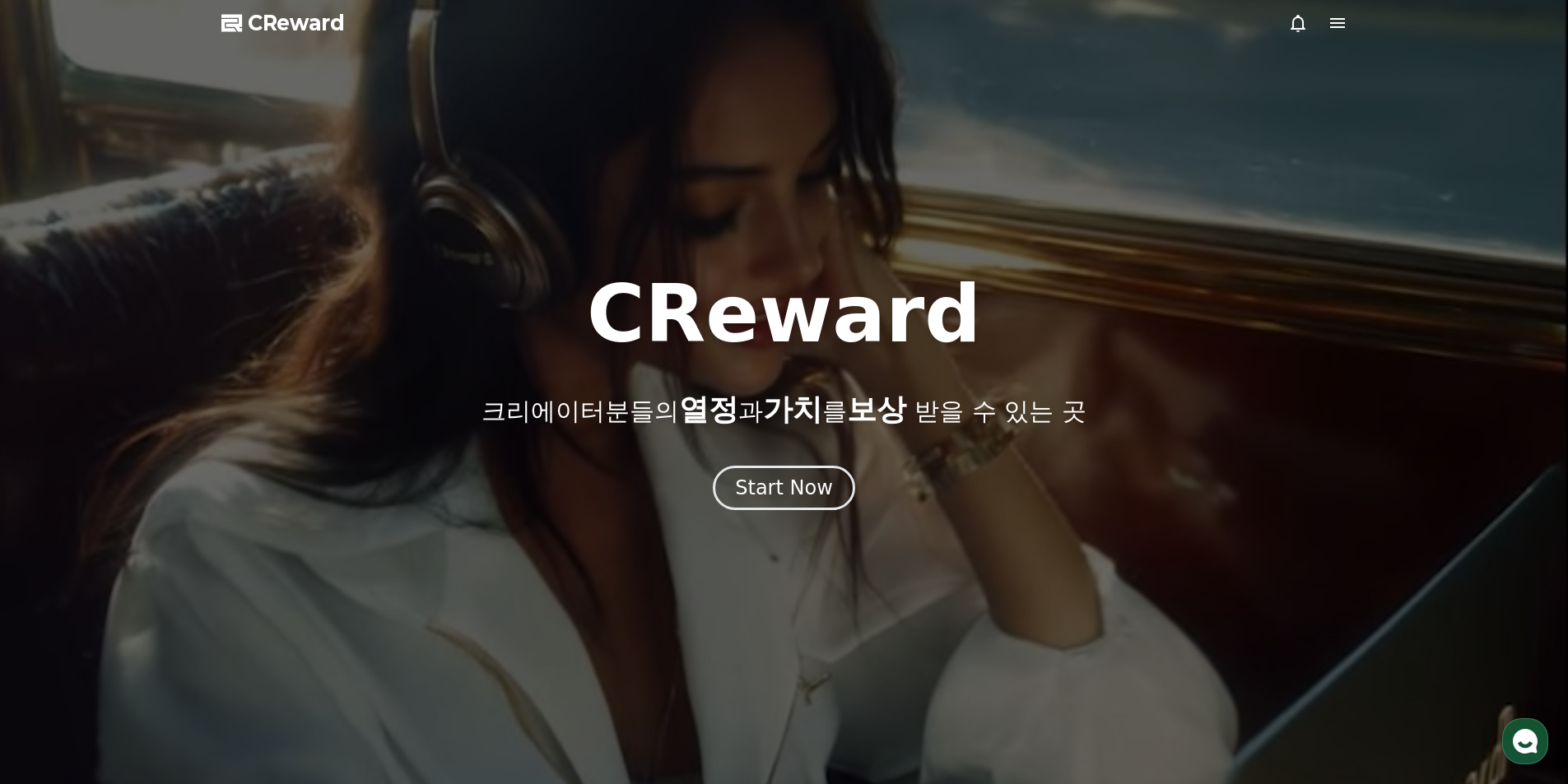
click at [242, 25] on icon at bounding box center [232, 23] width 23 height 23
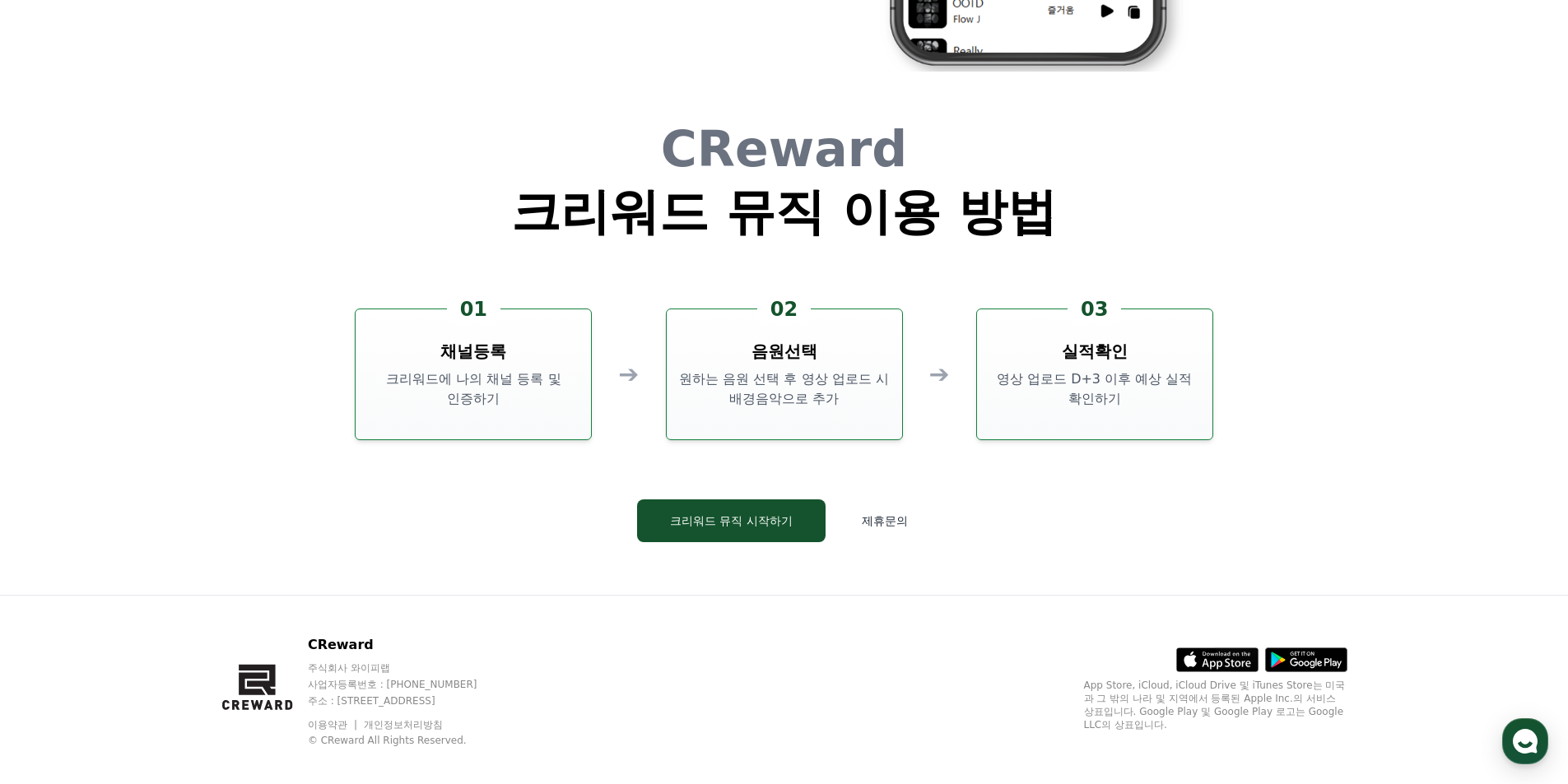
scroll to position [4443, 0]
click at [752, 516] on button "크리워드 뮤직 시작하기" at bounding box center [731, 520] width 189 height 43
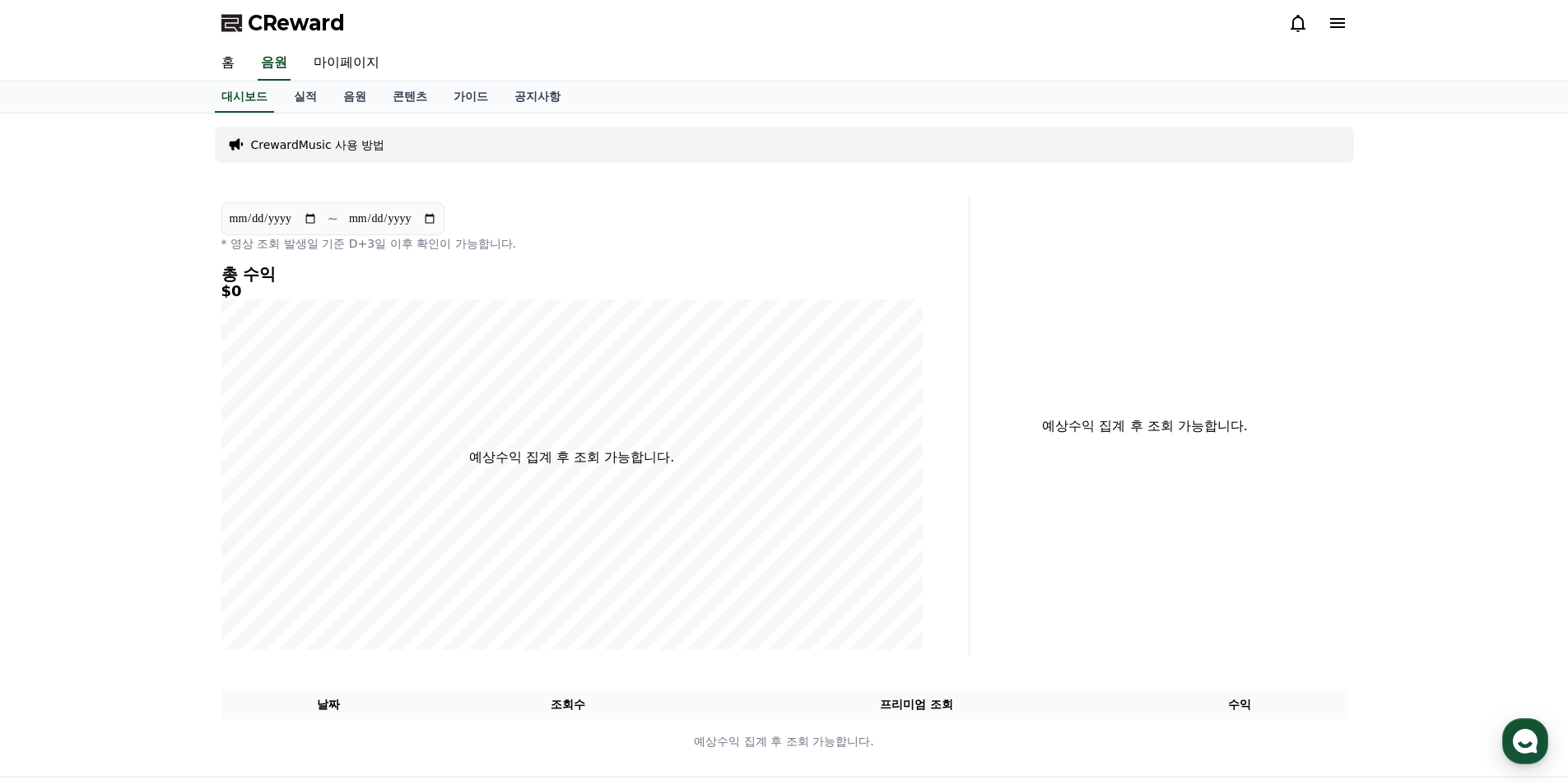
click at [1348, 23] on div "CReward" at bounding box center [784, 23] width 1153 height 46
click at [1344, 23] on icon at bounding box center [1337, 23] width 15 height 10
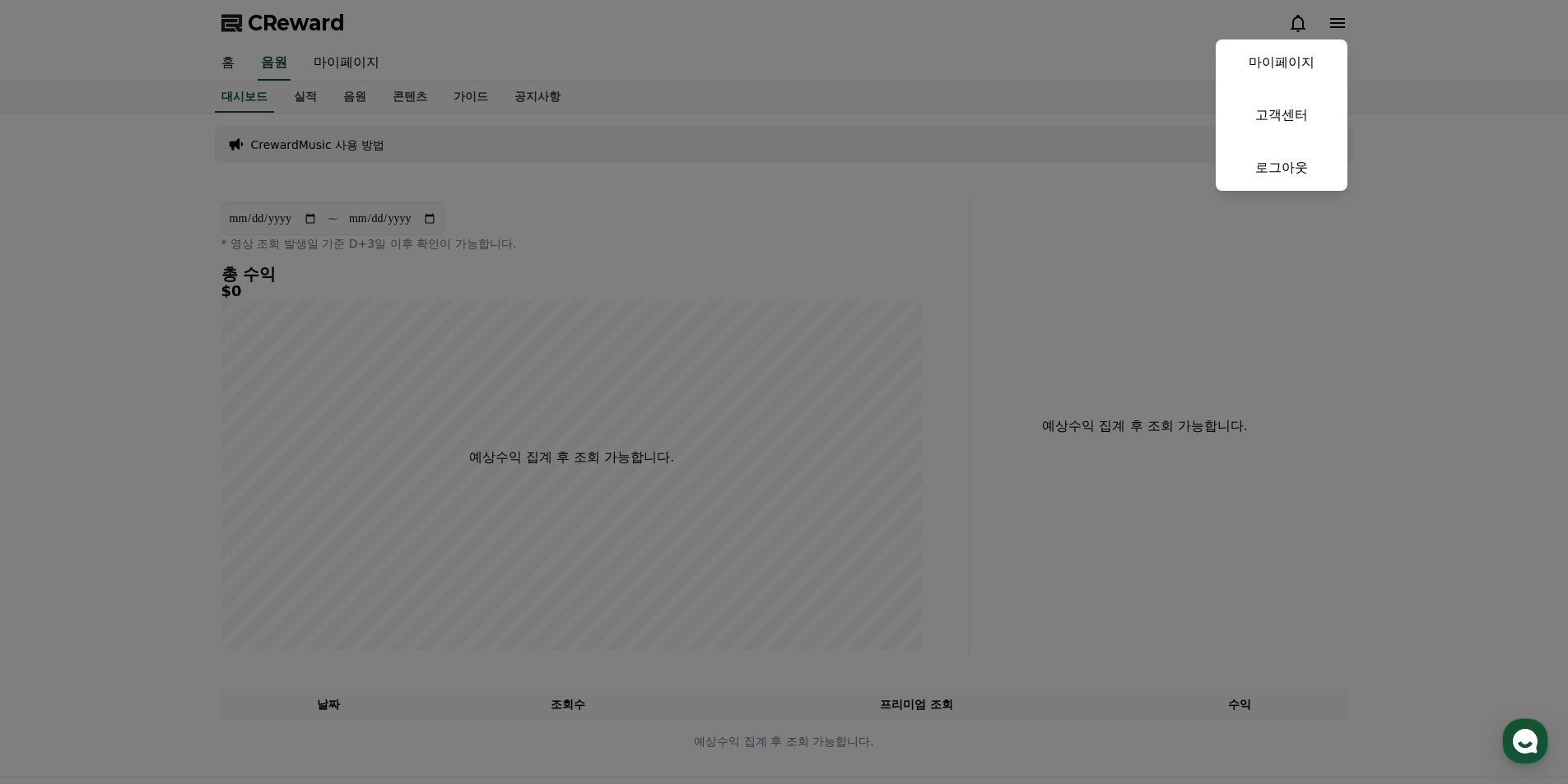
click at [1344, 23] on button "close" at bounding box center [784, 392] width 1568 height 784
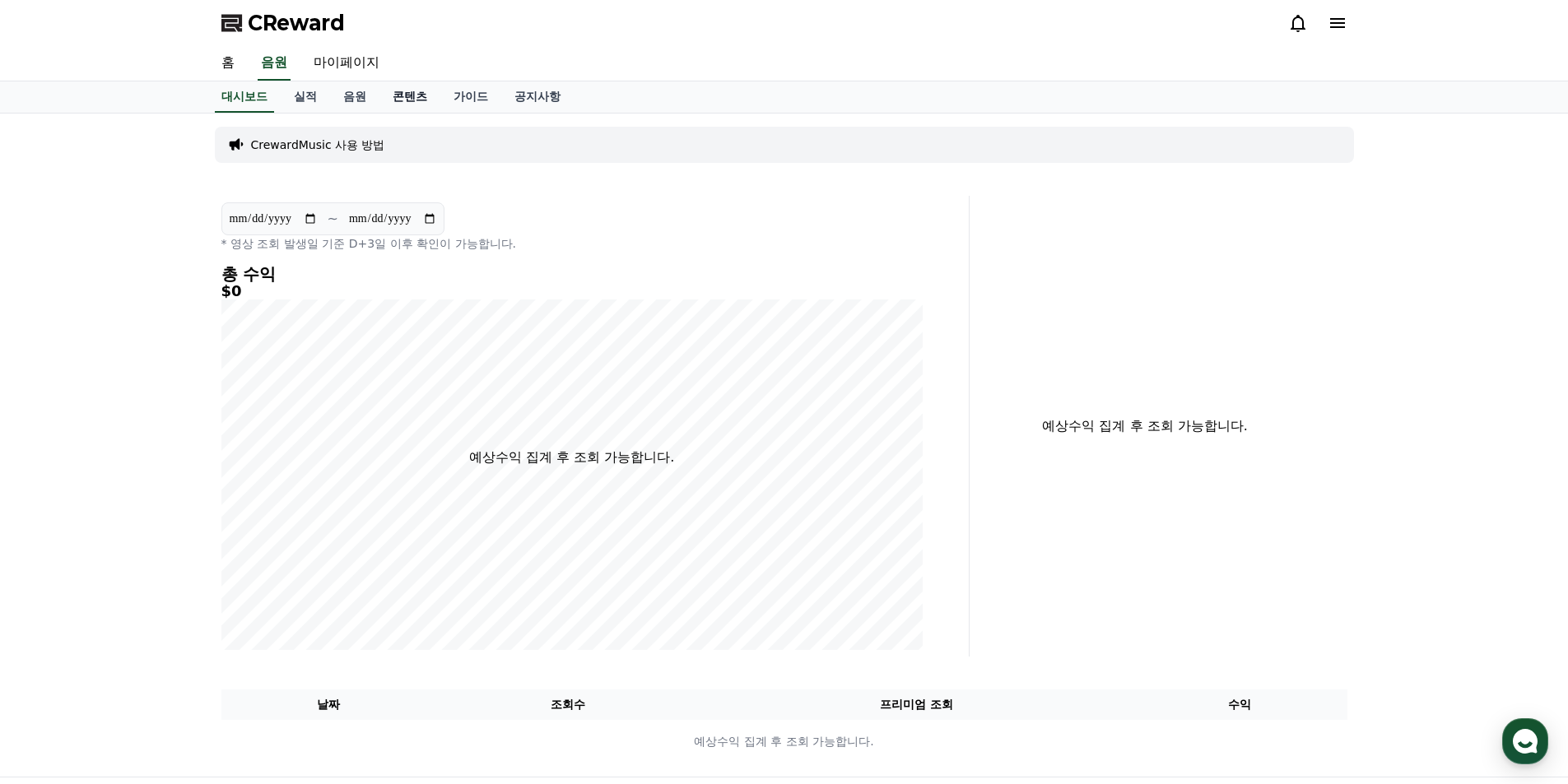
click at [412, 94] on link "콘텐츠" at bounding box center [410, 97] width 61 height 31
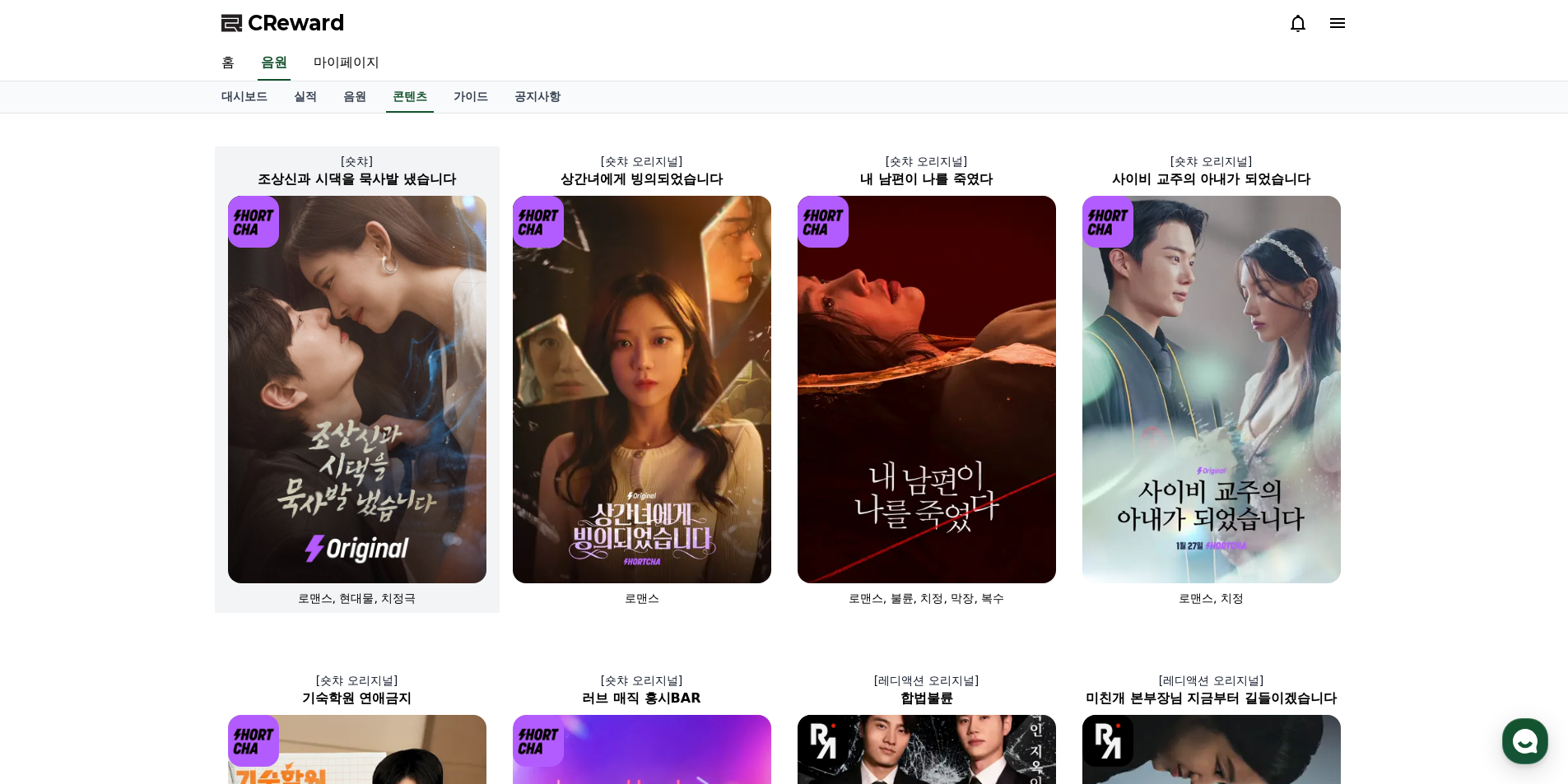
click at [388, 358] on img at bounding box center [357, 390] width 259 height 388
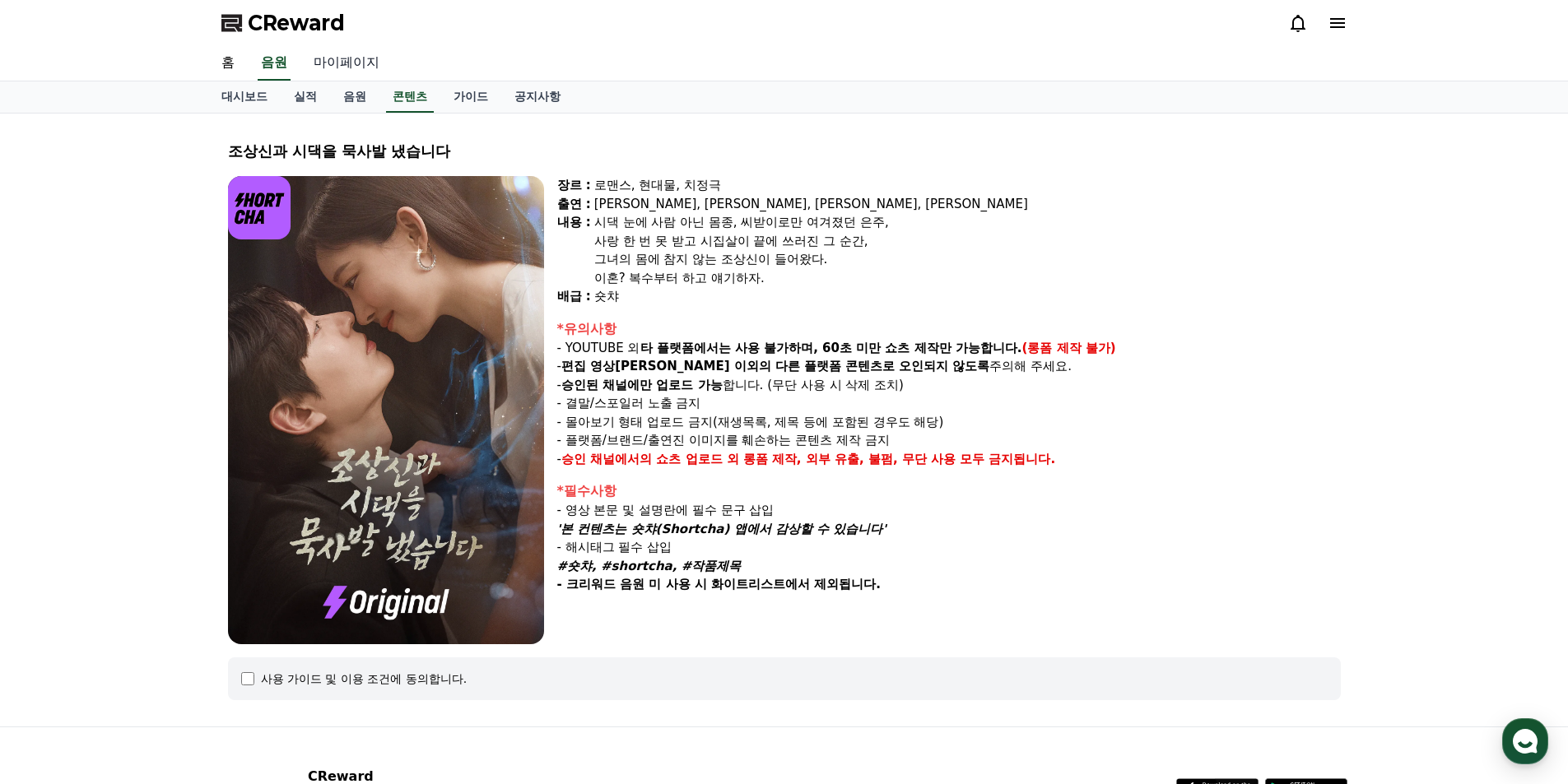
click at [346, 57] on link "마이페이지" at bounding box center [346, 64] width 92 height 35
select select "**********"
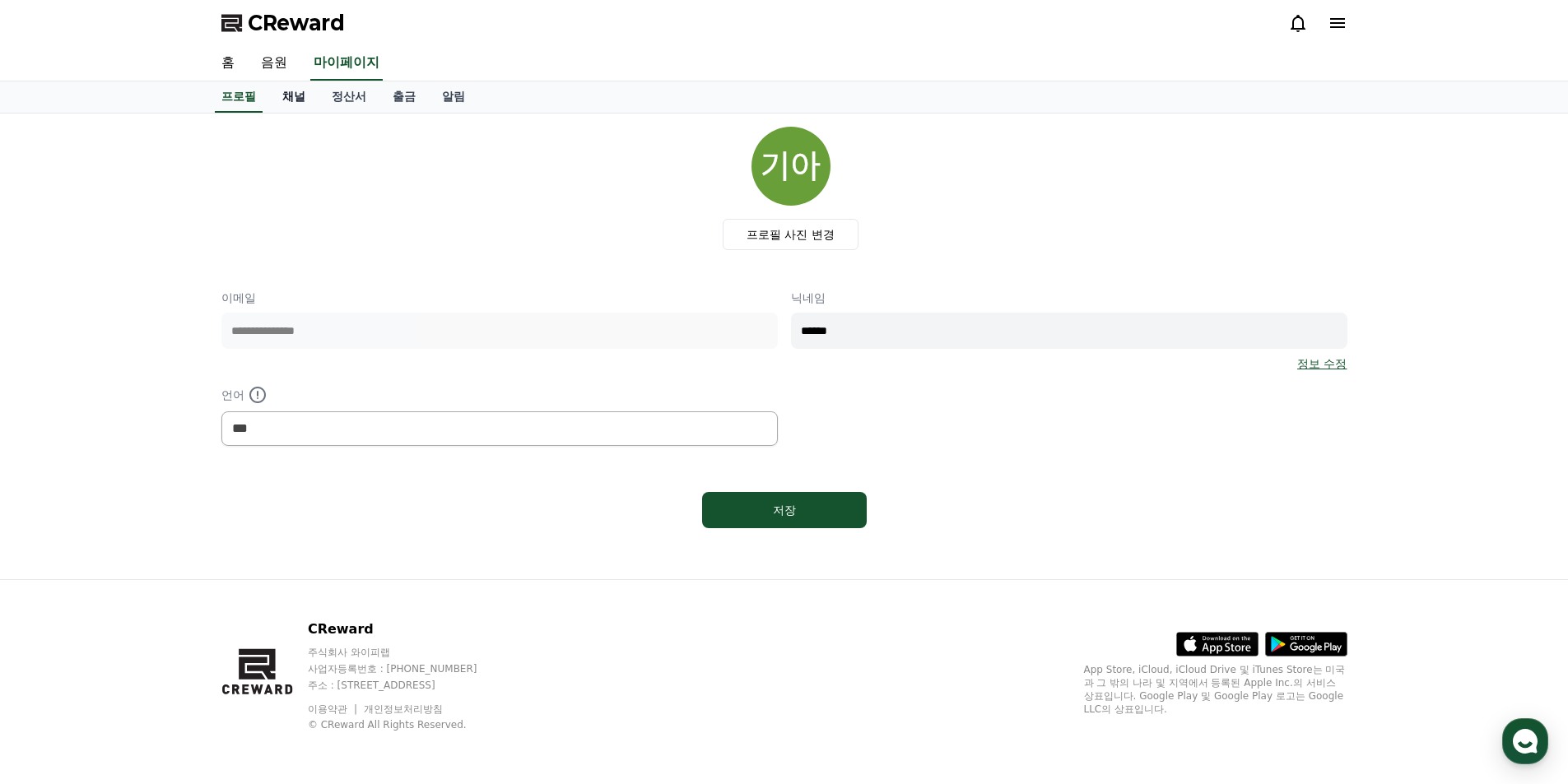
click at [292, 90] on link "채널" at bounding box center [293, 97] width 49 height 31
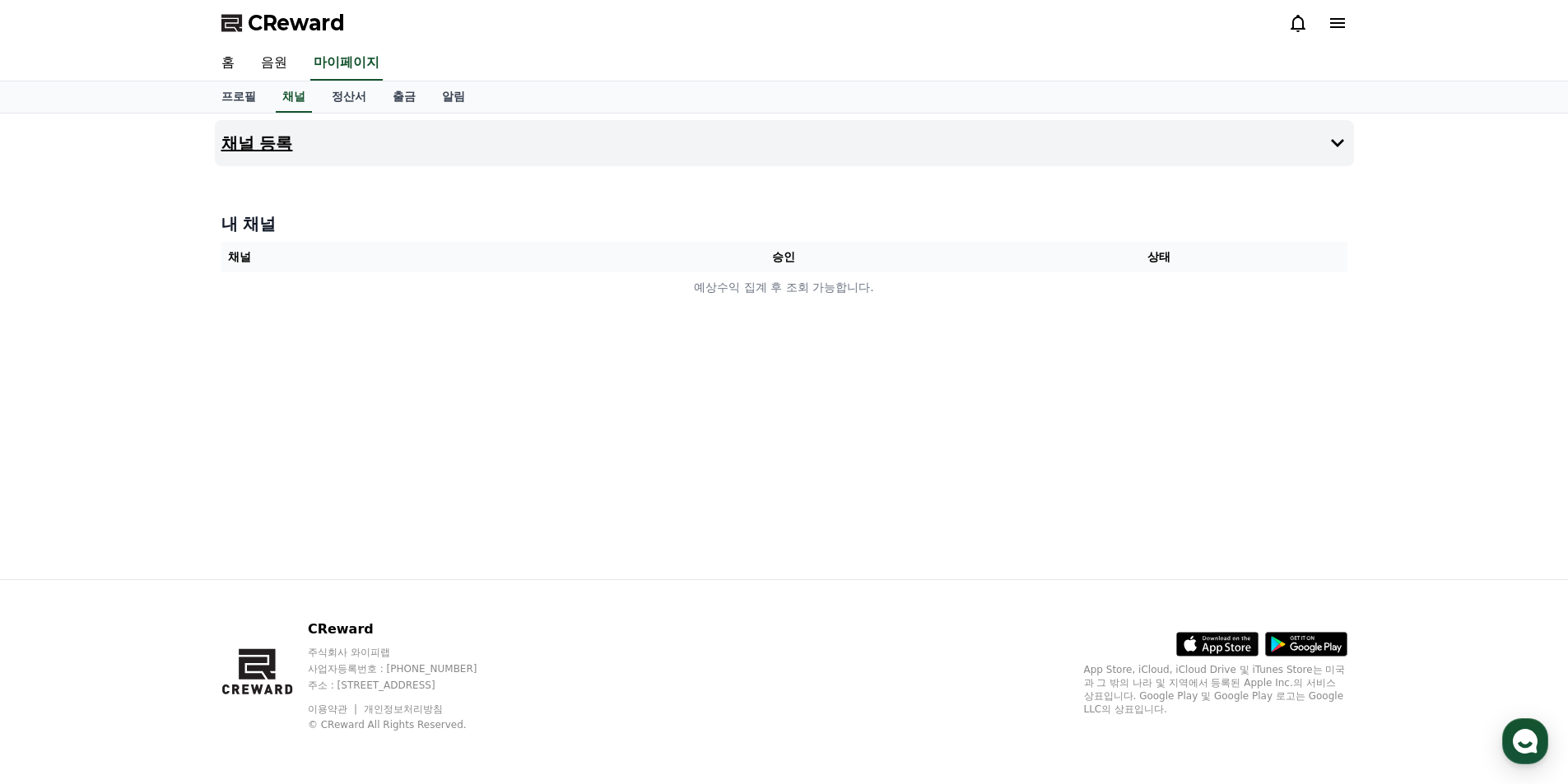
click at [1336, 137] on icon at bounding box center [1337, 143] width 20 height 20
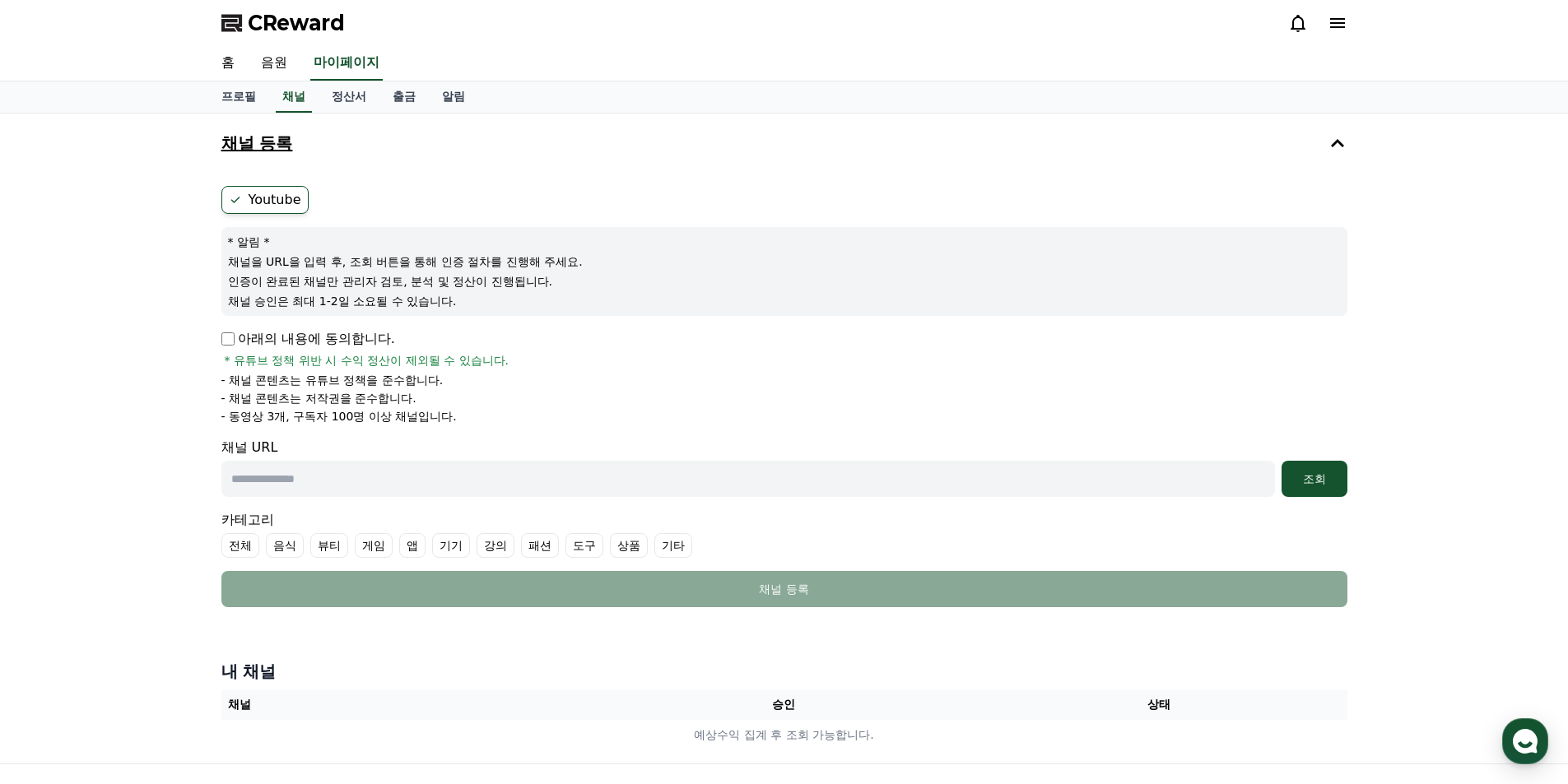
click at [273, 200] on label "Youtube" at bounding box center [265, 199] width 87 height 28
drag, startPoint x: 155, startPoint y: 340, endPoint x: 175, endPoint y: 190, distance: 151.3
click at [154, 340] on div "채널 등록 Youtube * 알림 * 채널을 URL을 입력 후, 조회 버튼을 통해 인증 절차를 진행해 주세요. 인증이 완료된 채널만 관리자 검…" at bounding box center [784, 439] width 1568 height 650
click at [445, 479] on input "text" at bounding box center [748, 479] width 1054 height 36
paste input "**********"
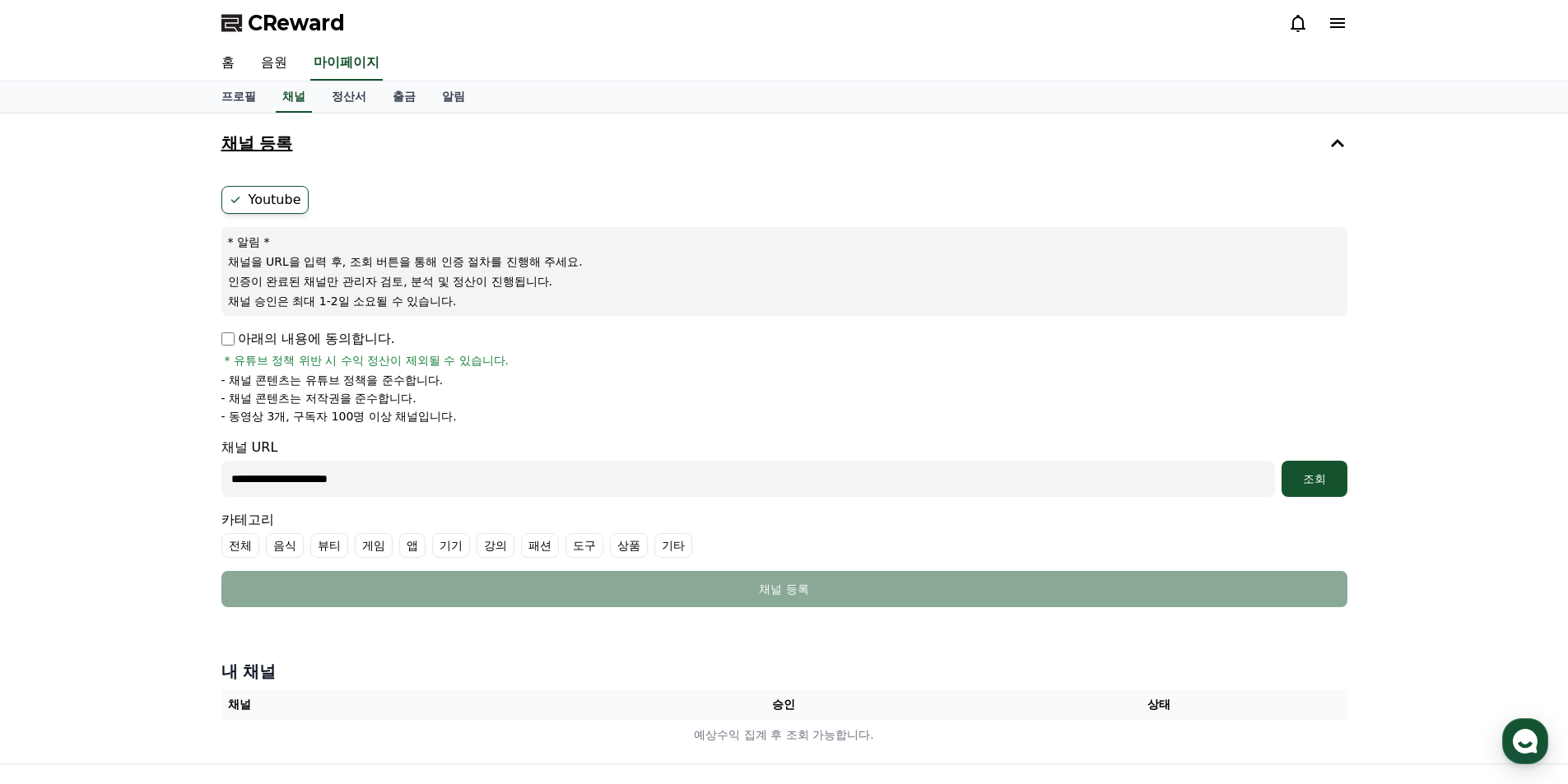
click at [597, 380] on li "- 채널 콘텐츠는 유튜브 정책을 준수합니다." at bounding box center [784, 380] width 1126 height 16
click at [1299, 479] on div "조회" at bounding box center [1315, 479] width 53 height 16
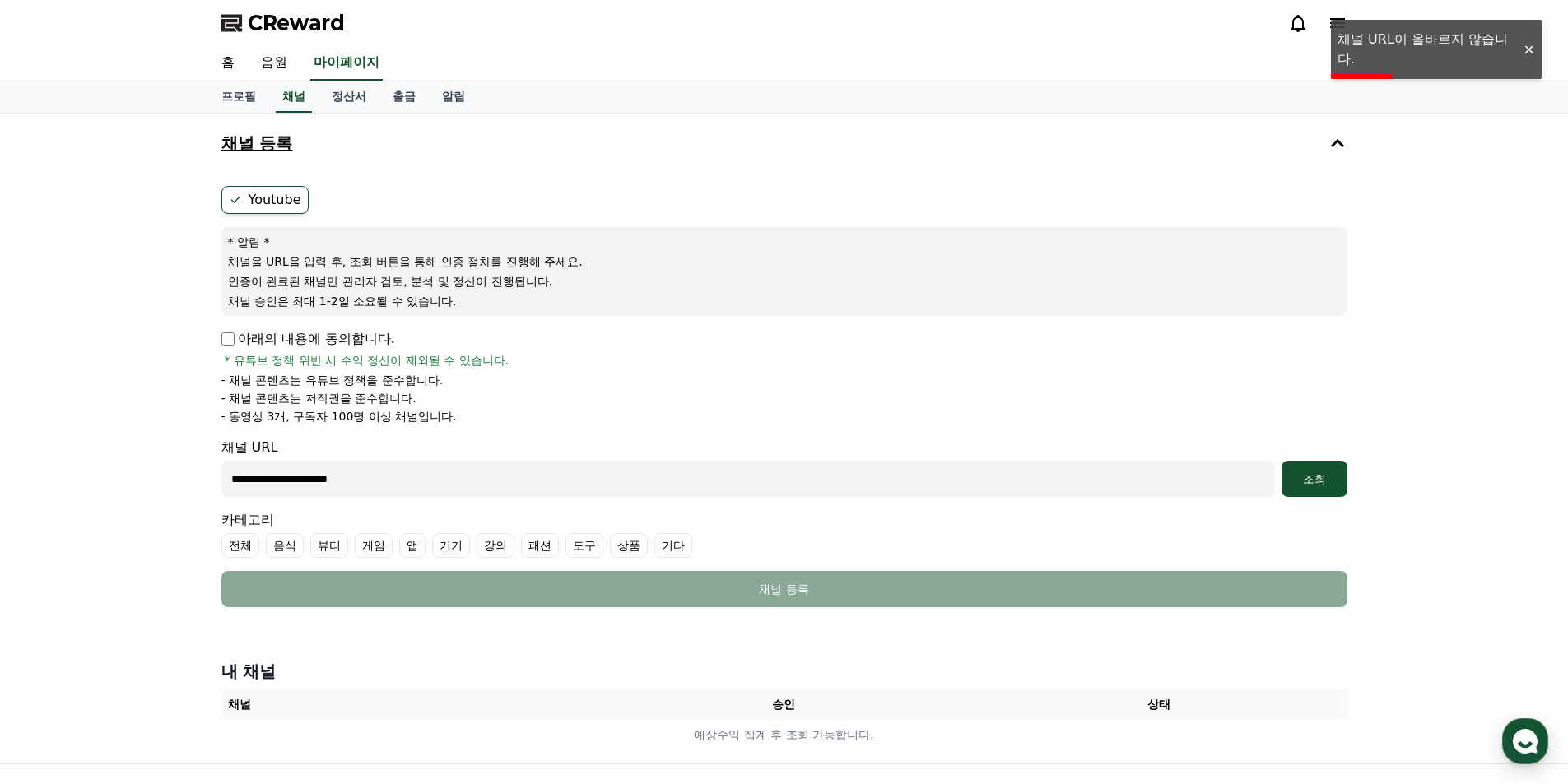
click at [1527, 50] on div at bounding box center [1528, 49] width 26 height 15
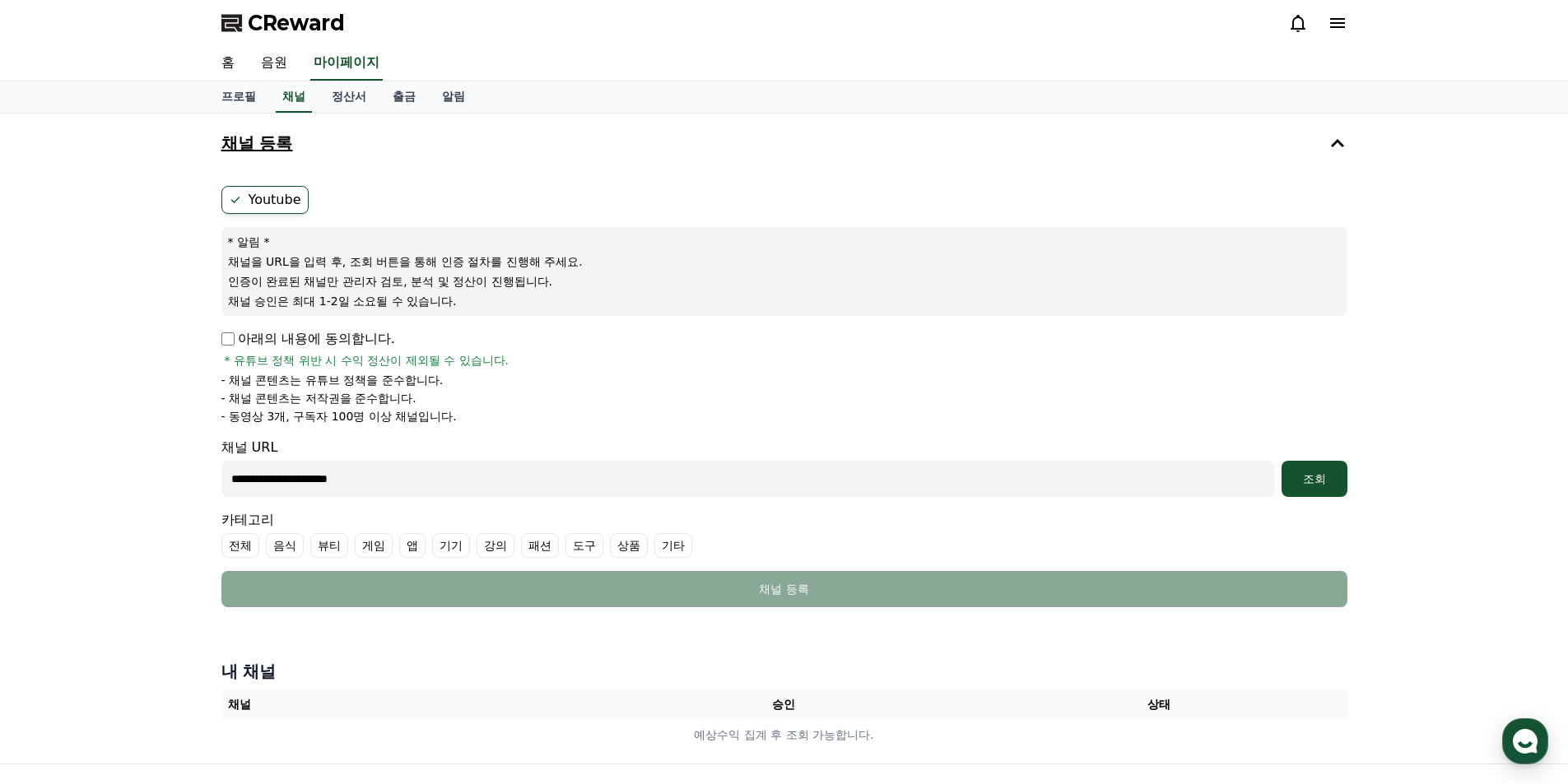
click at [231, 488] on input "**********" at bounding box center [748, 479] width 1054 height 36
click at [596, 375] on li "- 채널 콘텐츠는 유튜브 정책을 준수합니다." at bounding box center [784, 380] width 1126 height 16
click at [1306, 472] on div "조회" at bounding box center [1315, 479] width 53 height 16
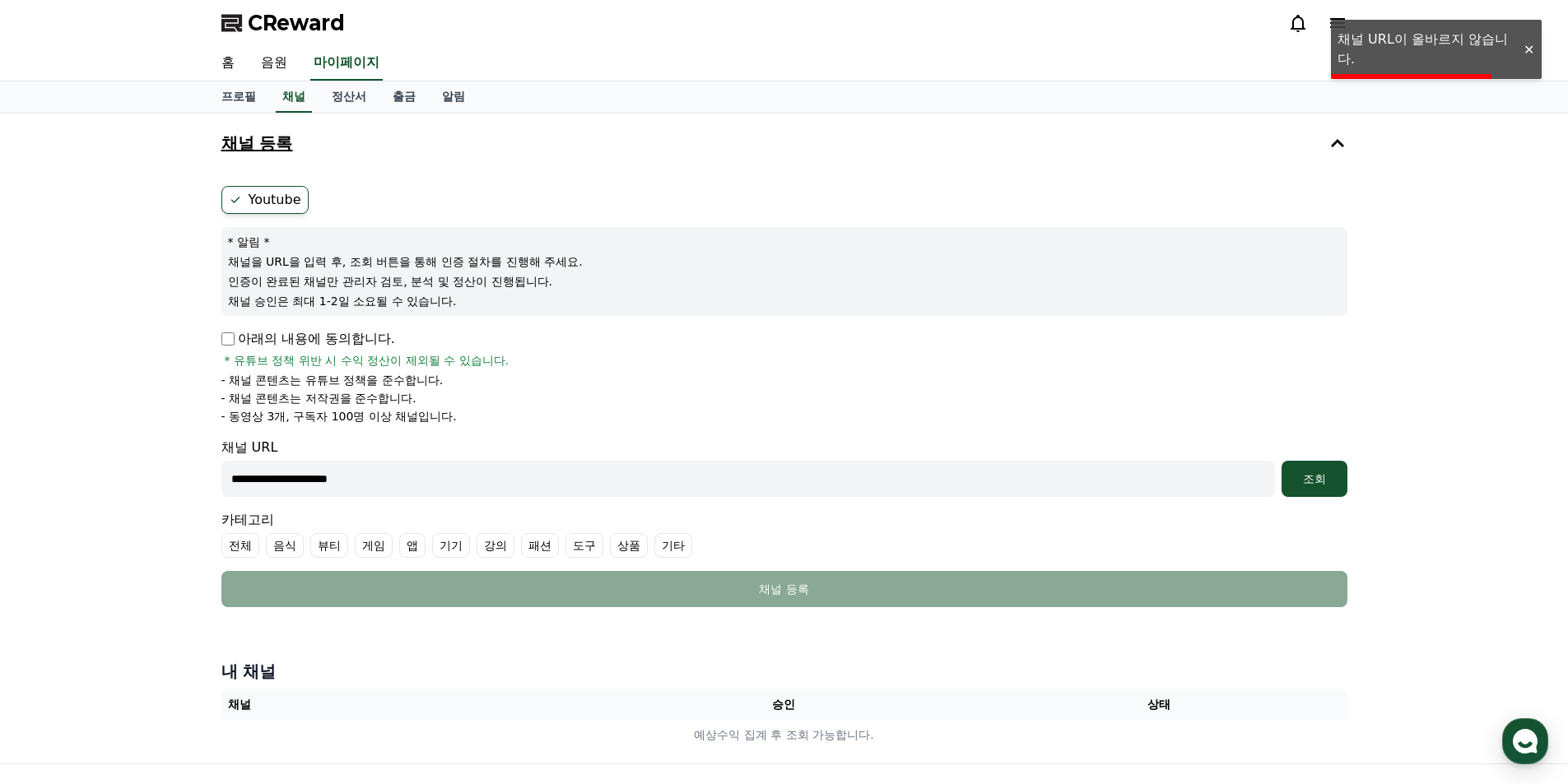
click at [1529, 54] on div at bounding box center [1528, 49] width 26 height 15
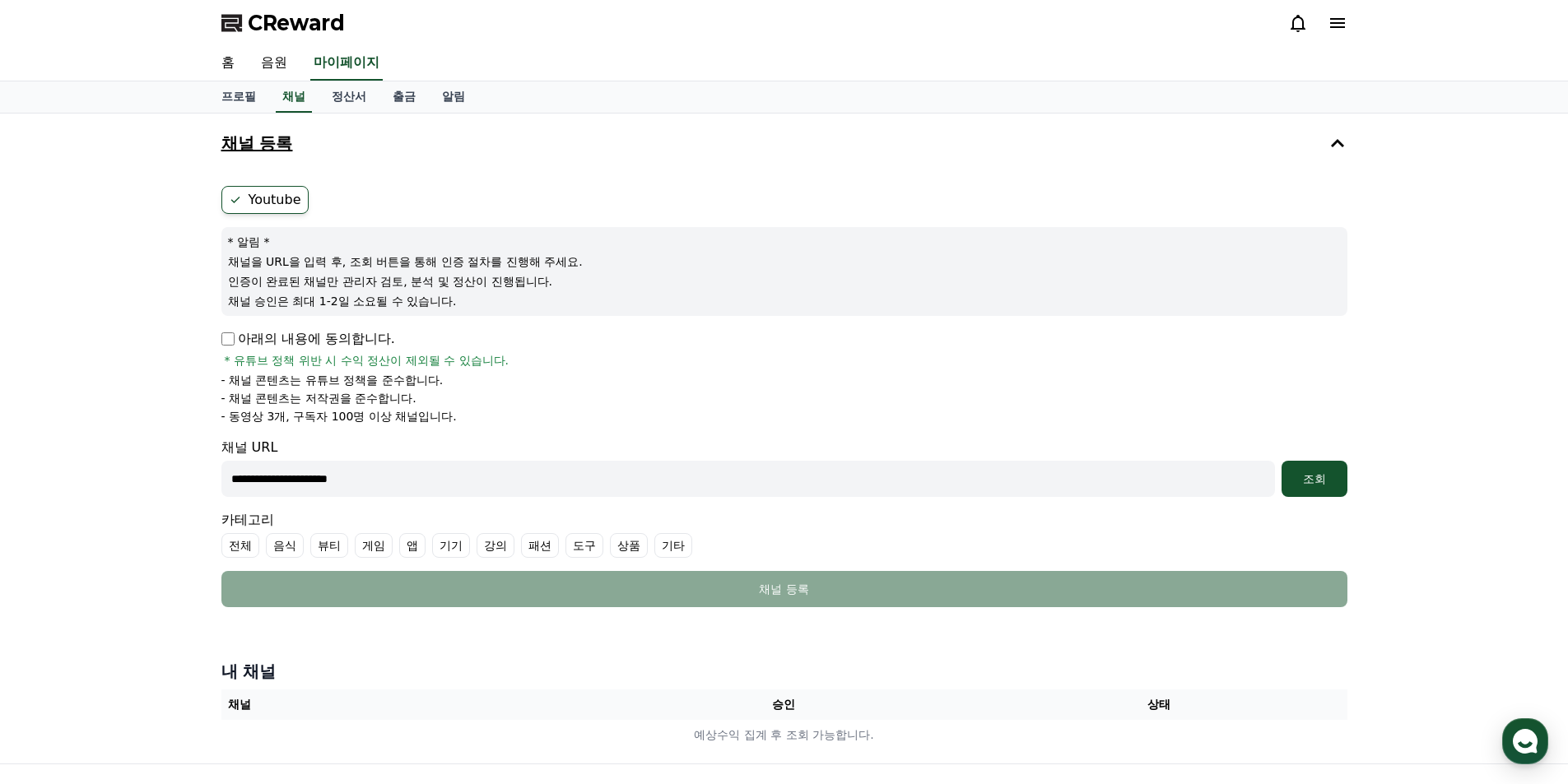
drag, startPoint x: 444, startPoint y: 484, endPoint x: 104, endPoint y: 467, distance: 340.4
click at [33, 466] on div "**********" at bounding box center [784, 439] width 1568 height 650
paste input "**********"
type input "**********"
click at [1330, 473] on div "조회" at bounding box center [1315, 479] width 53 height 16
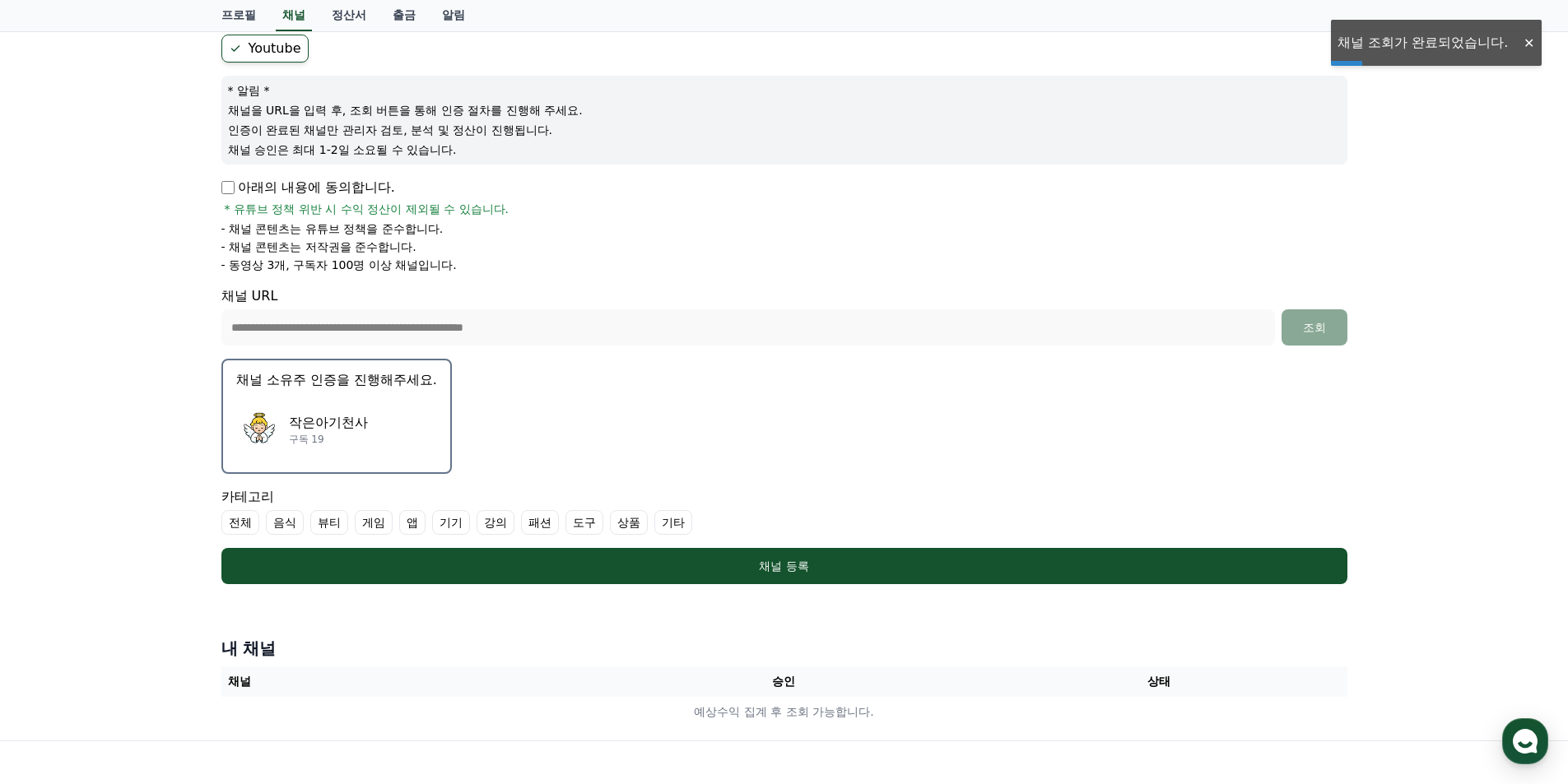
scroll to position [165, 0]
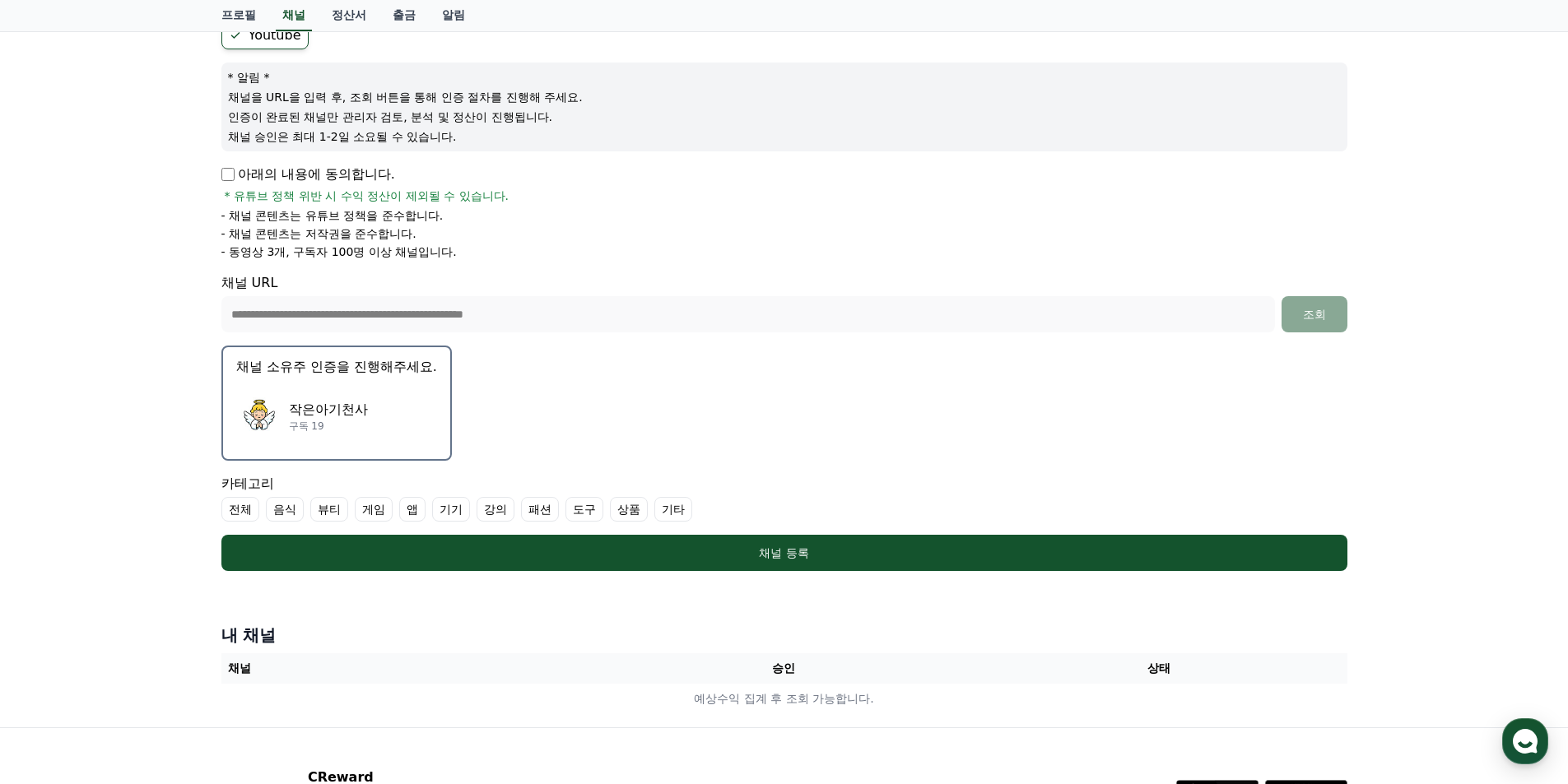
click at [372, 402] on div "작은아기천사 구독 19" at bounding box center [336, 416] width 200 height 66
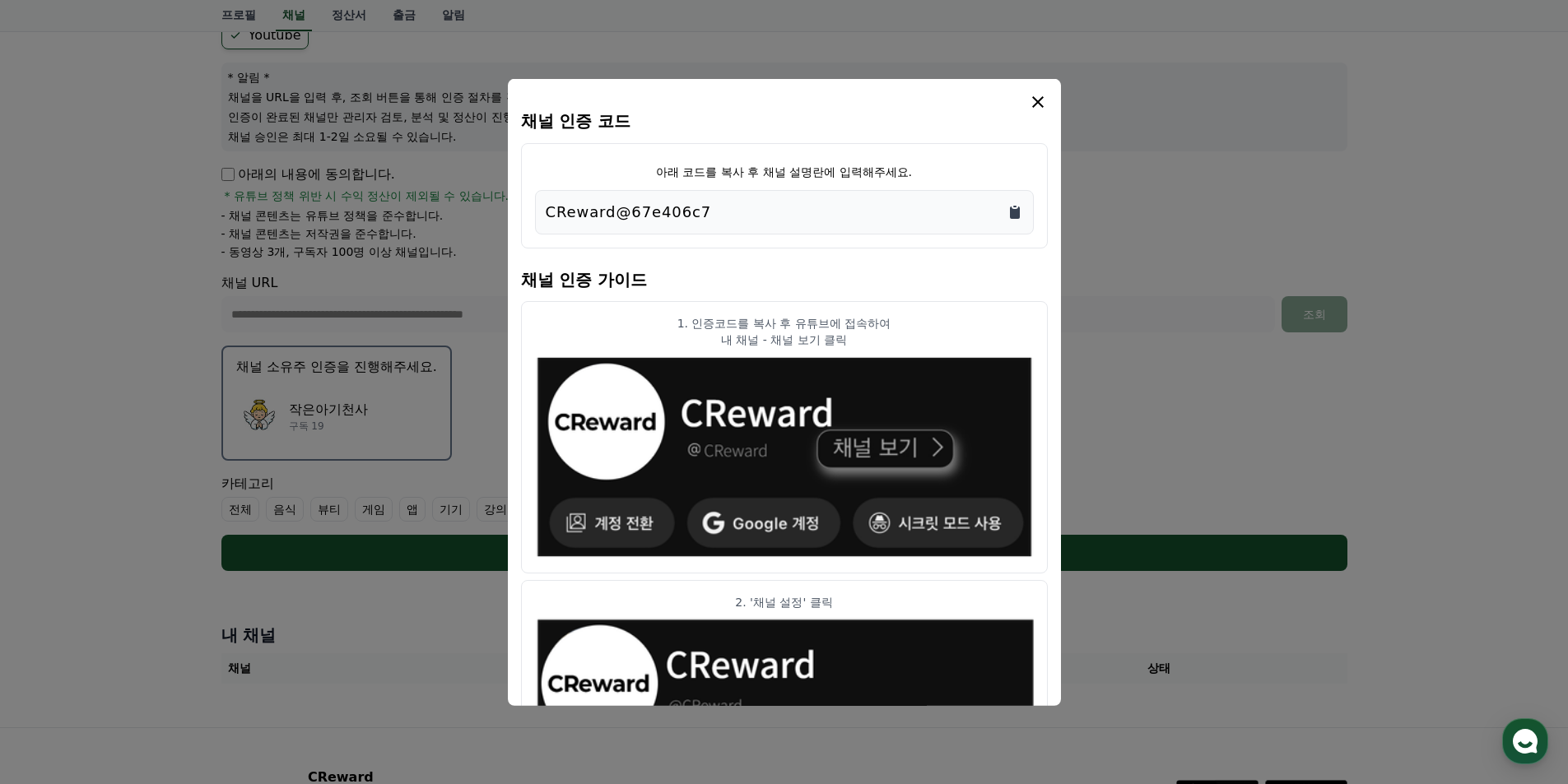
click at [1007, 210] on icon "Copy to clipboard" at bounding box center [1015, 211] width 16 height 16
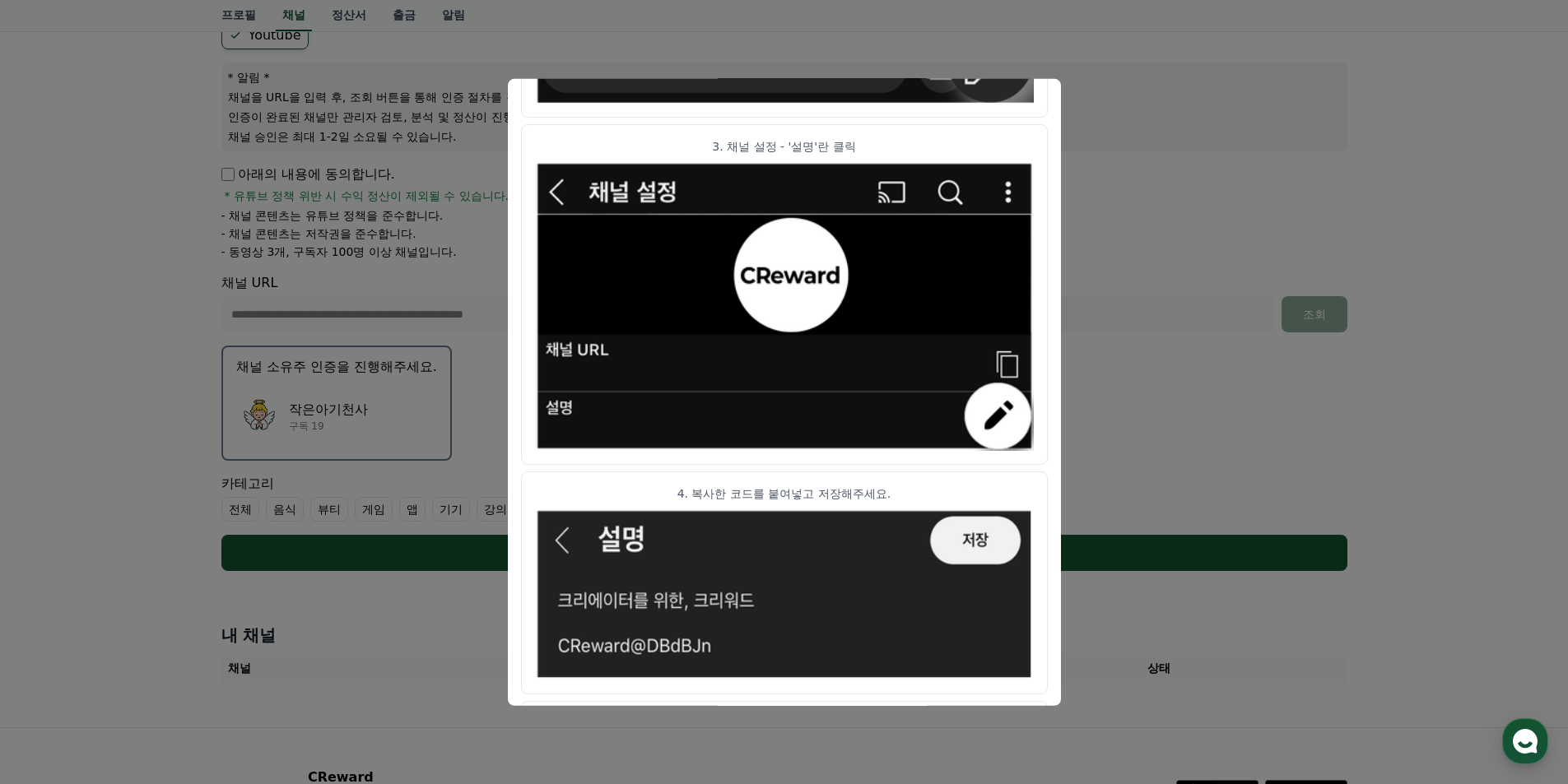
scroll to position [793, 0]
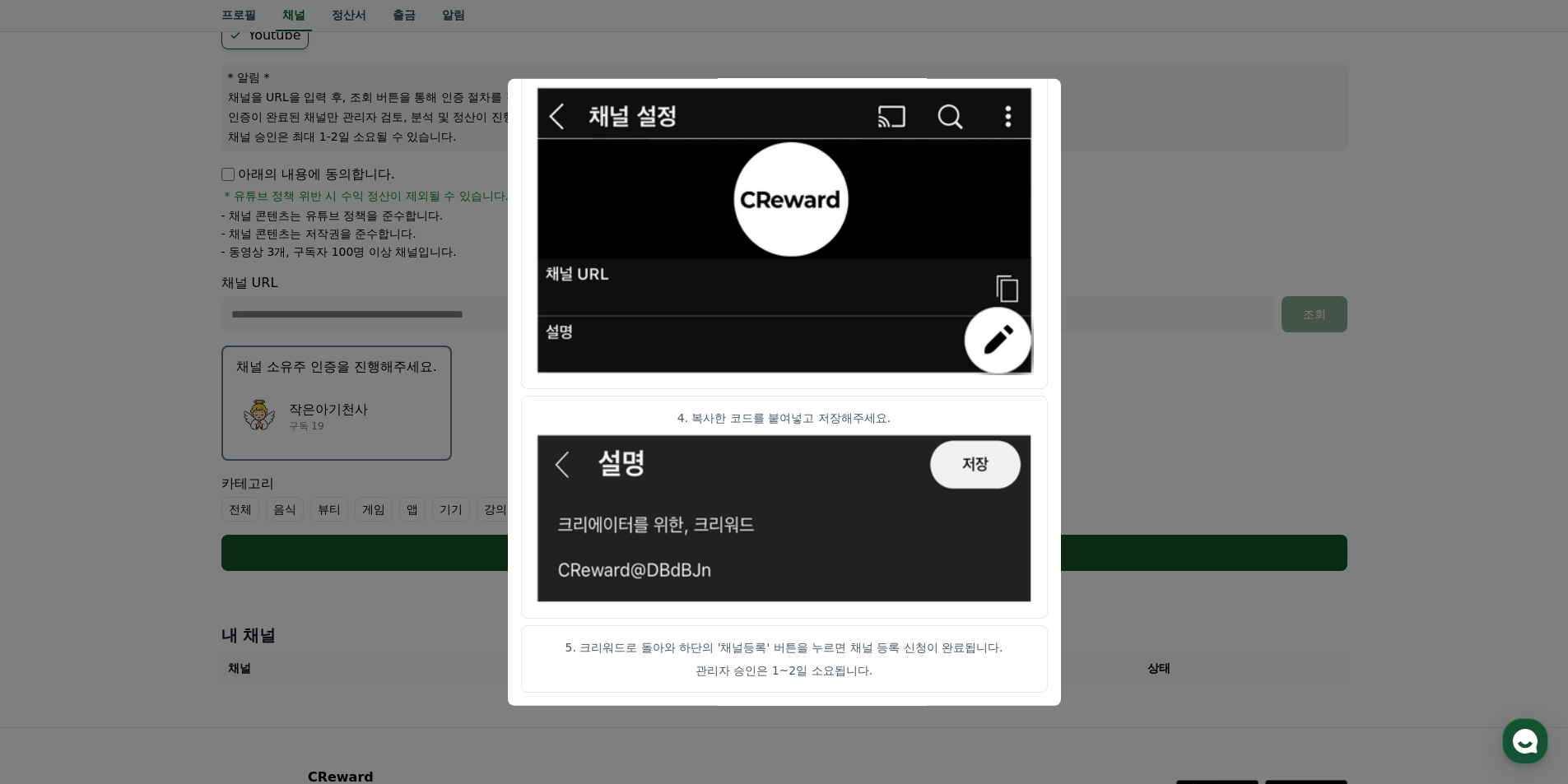
click at [1204, 273] on button "close modal" at bounding box center [784, 392] width 1568 height 784
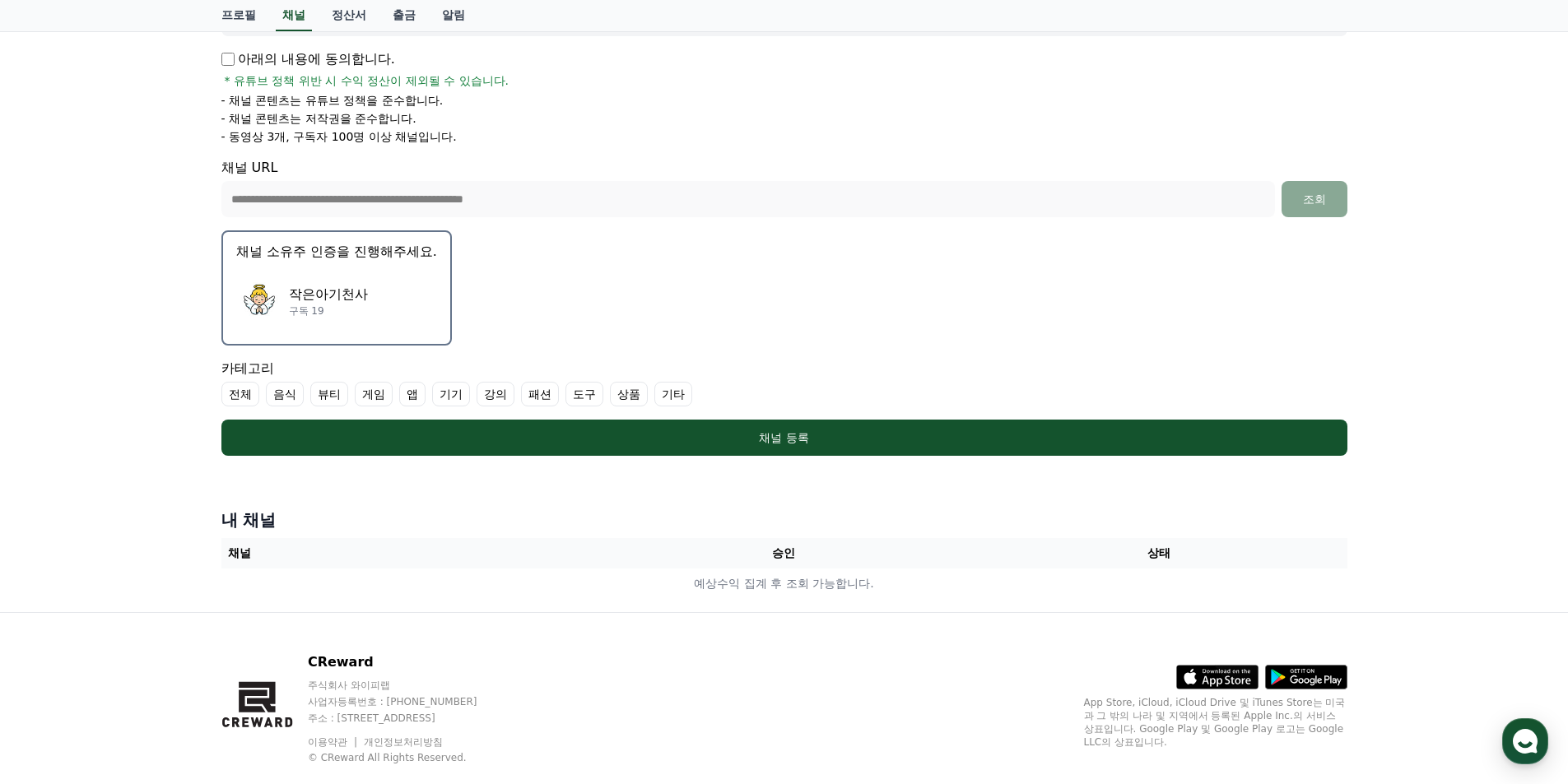
scroll to position [312, 0]
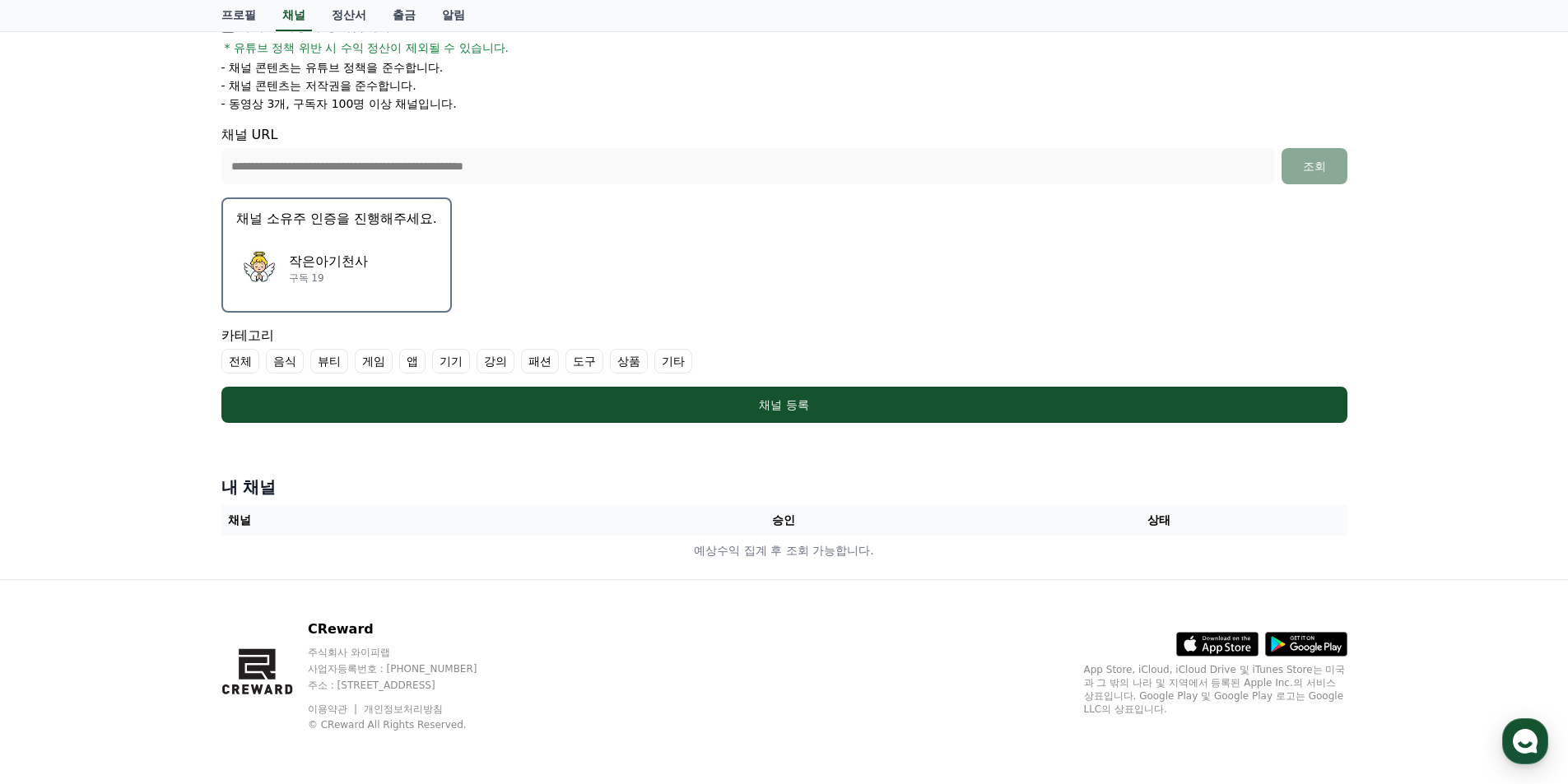
click at [235, 366] on label "전체" at bounding box center [241, 361] width 38 height 25
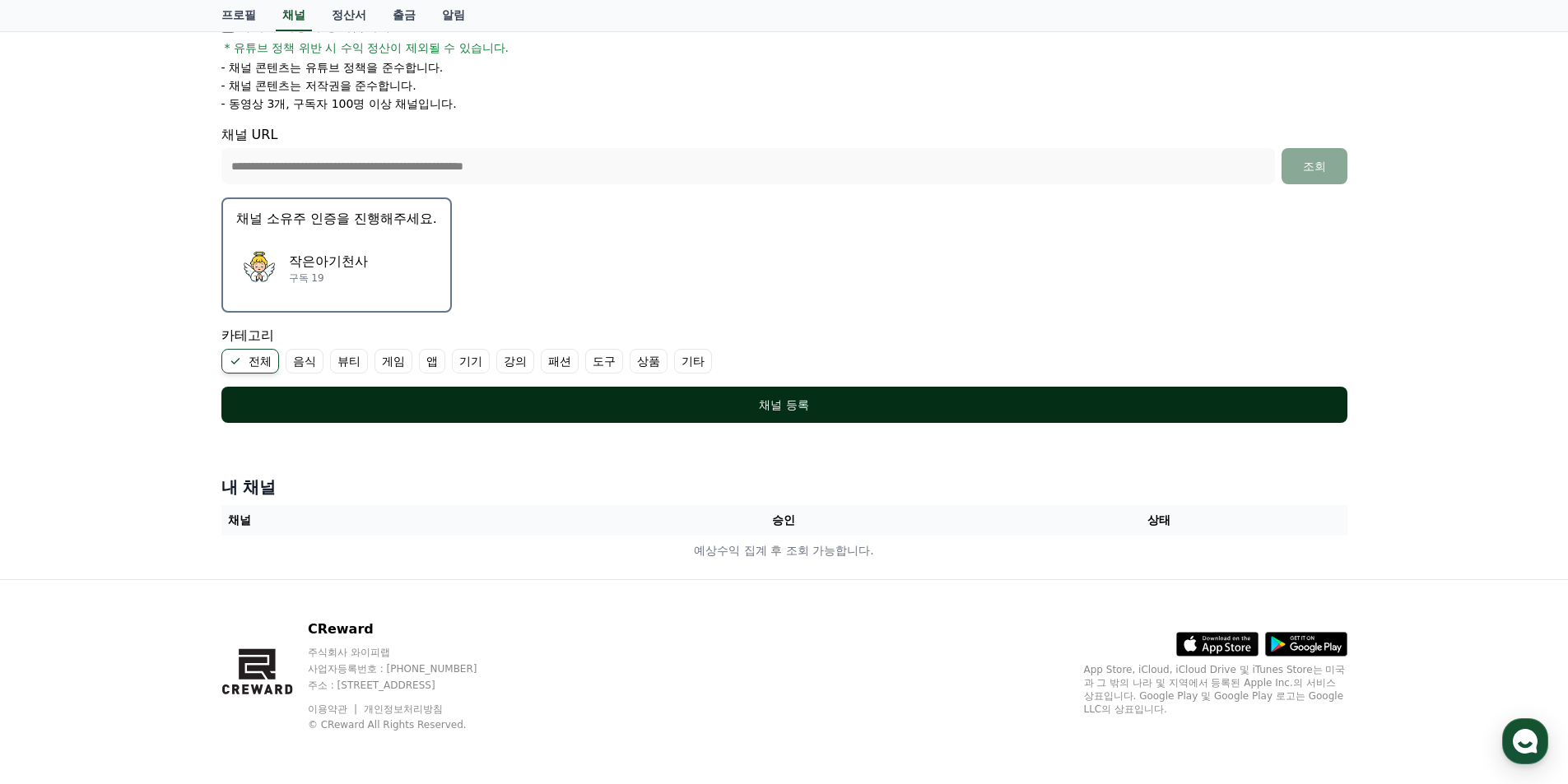
click at [826, 403] on div "채널 등록" at bounding box center [784, 405] width 1061 height 16
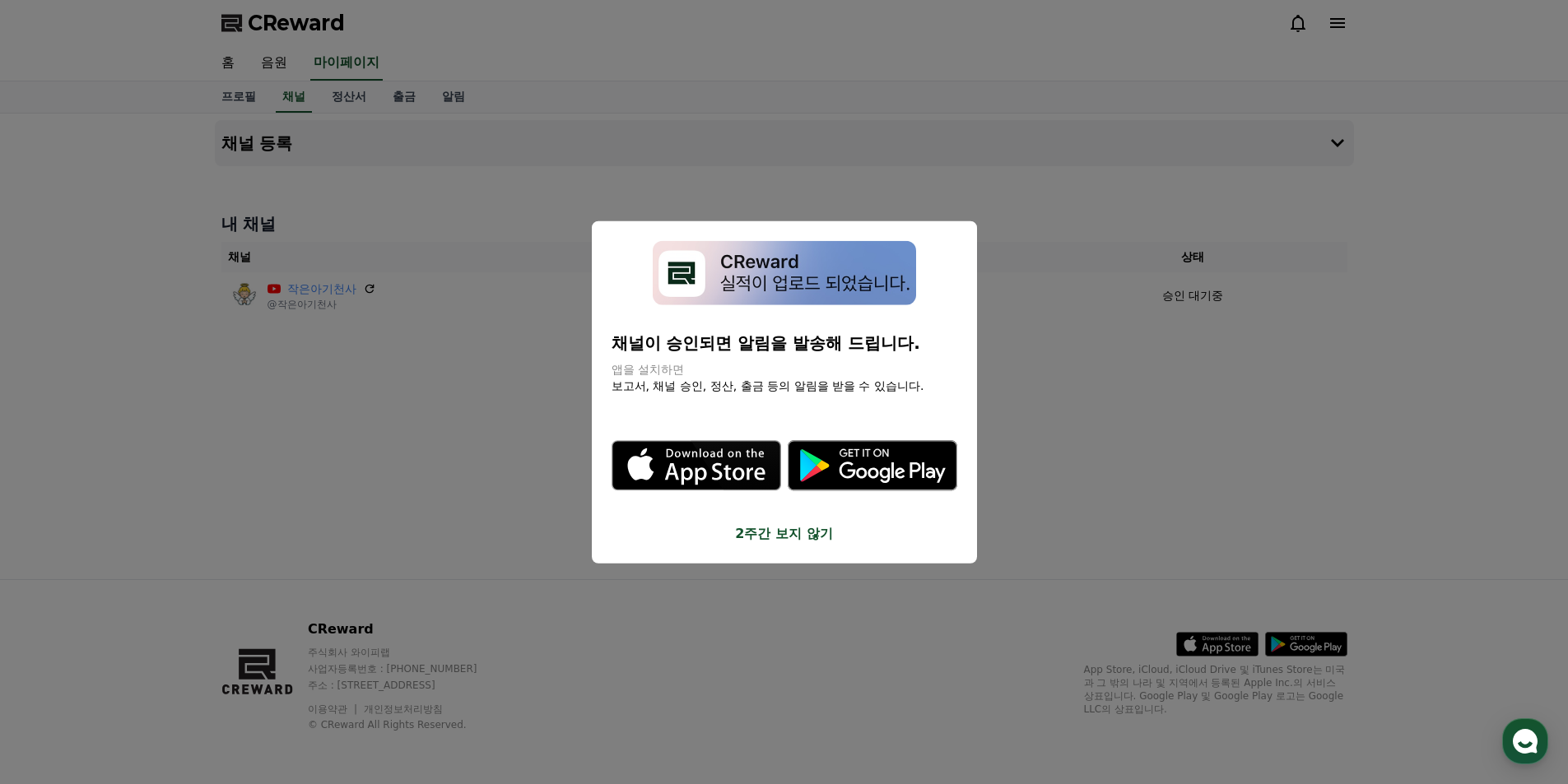
click at [1189, 424] on button "close modal" at bounding box center [784, 392] width 1568 height 784
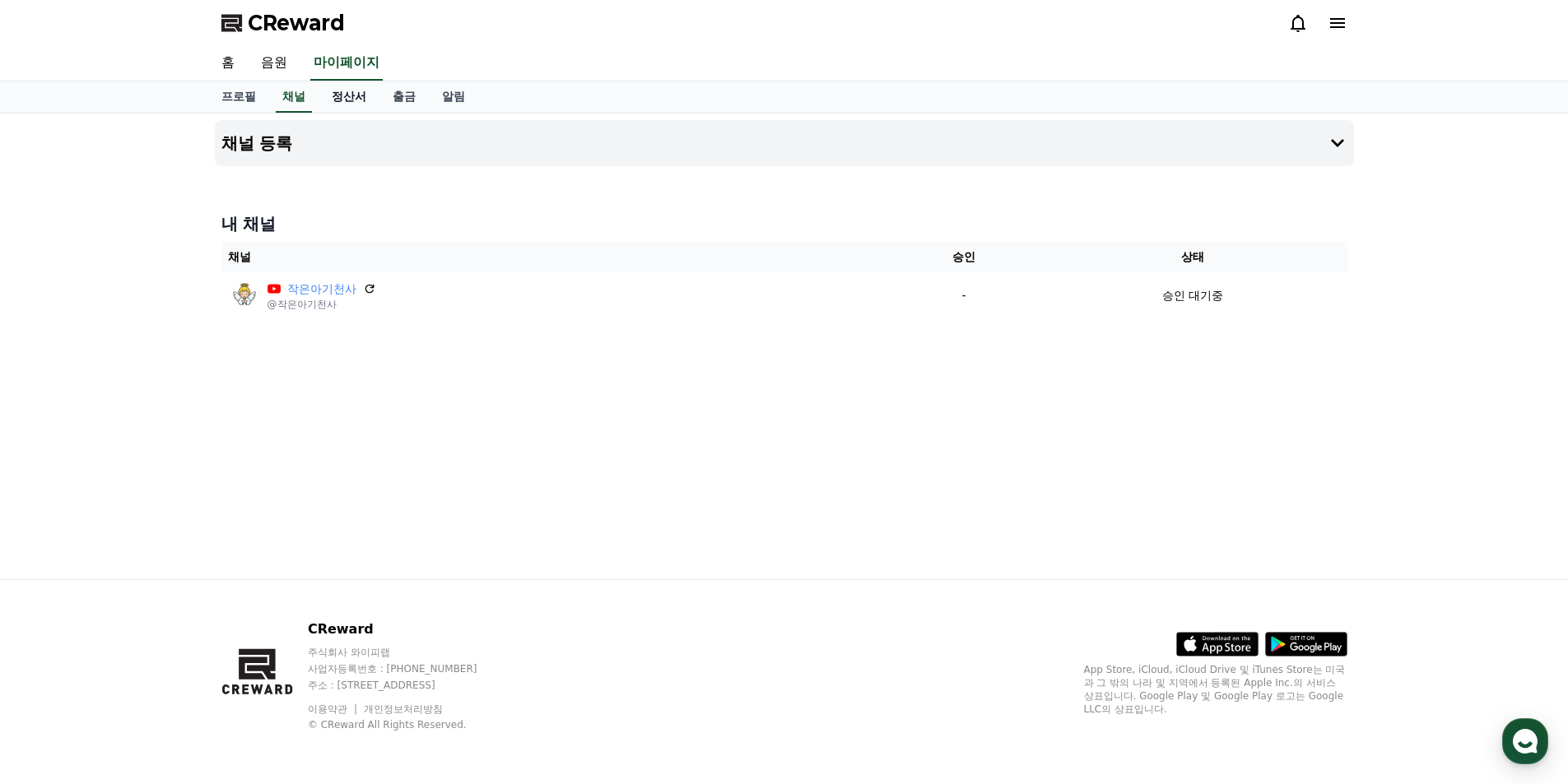
click at [343, 106] on link "정산서" at bounding box center [349, 97] width 61 height 31
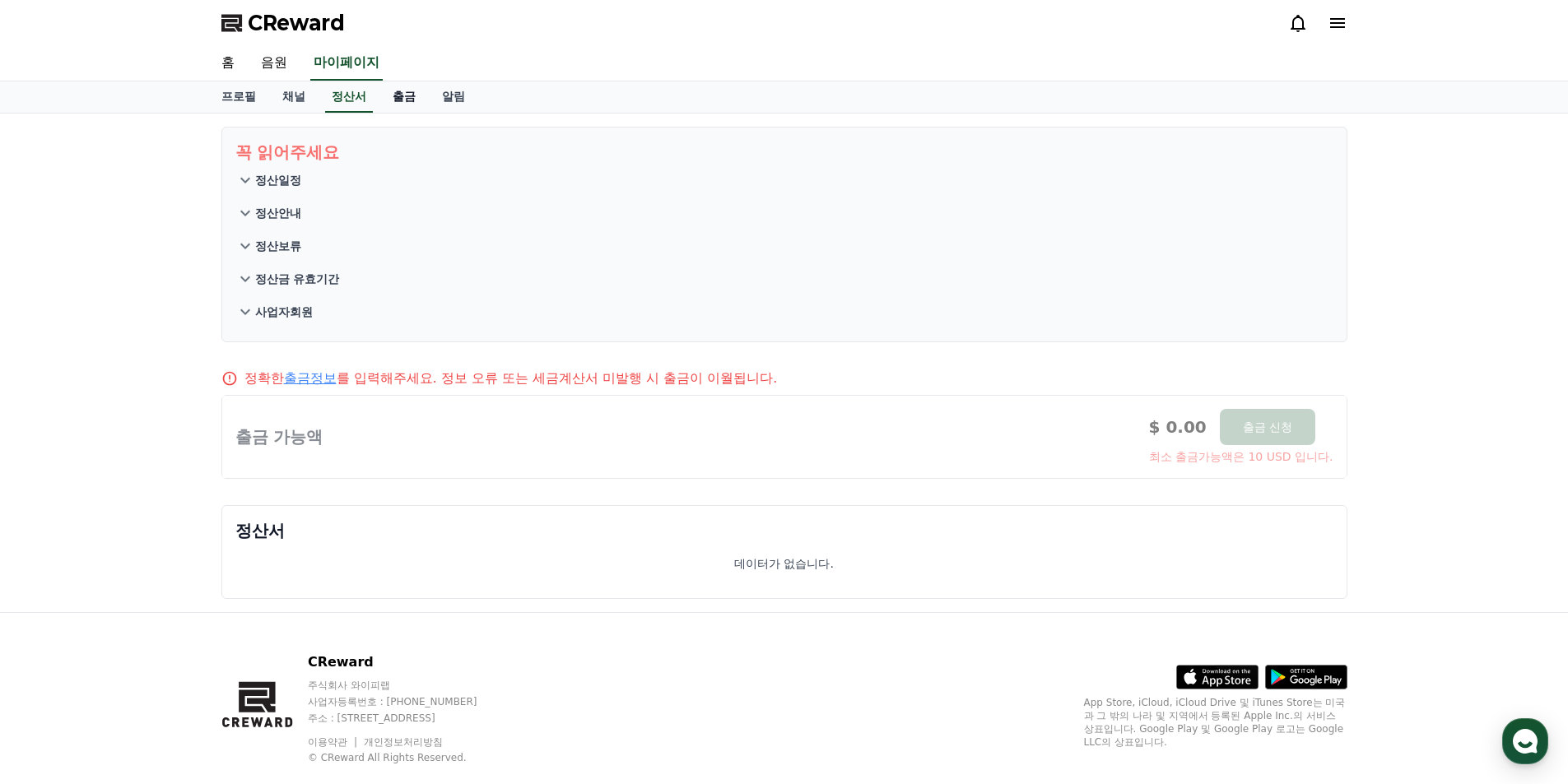
click at [407, 100] on link "출금" at bounding box center [405, 97] width 49 height 31
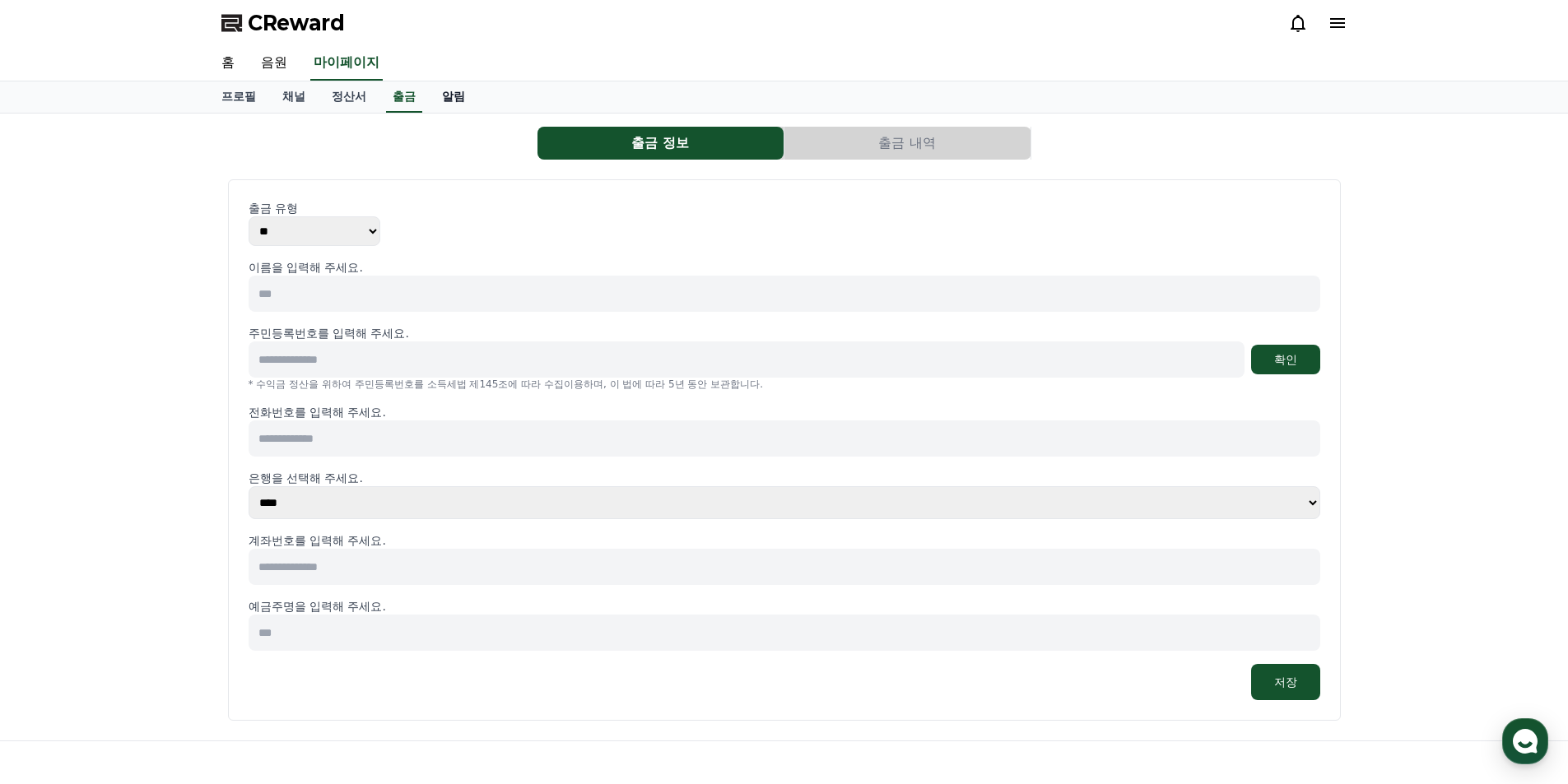
click at [442, 98] on link "알림" at bounding box center [454, 97] width 49 height 31
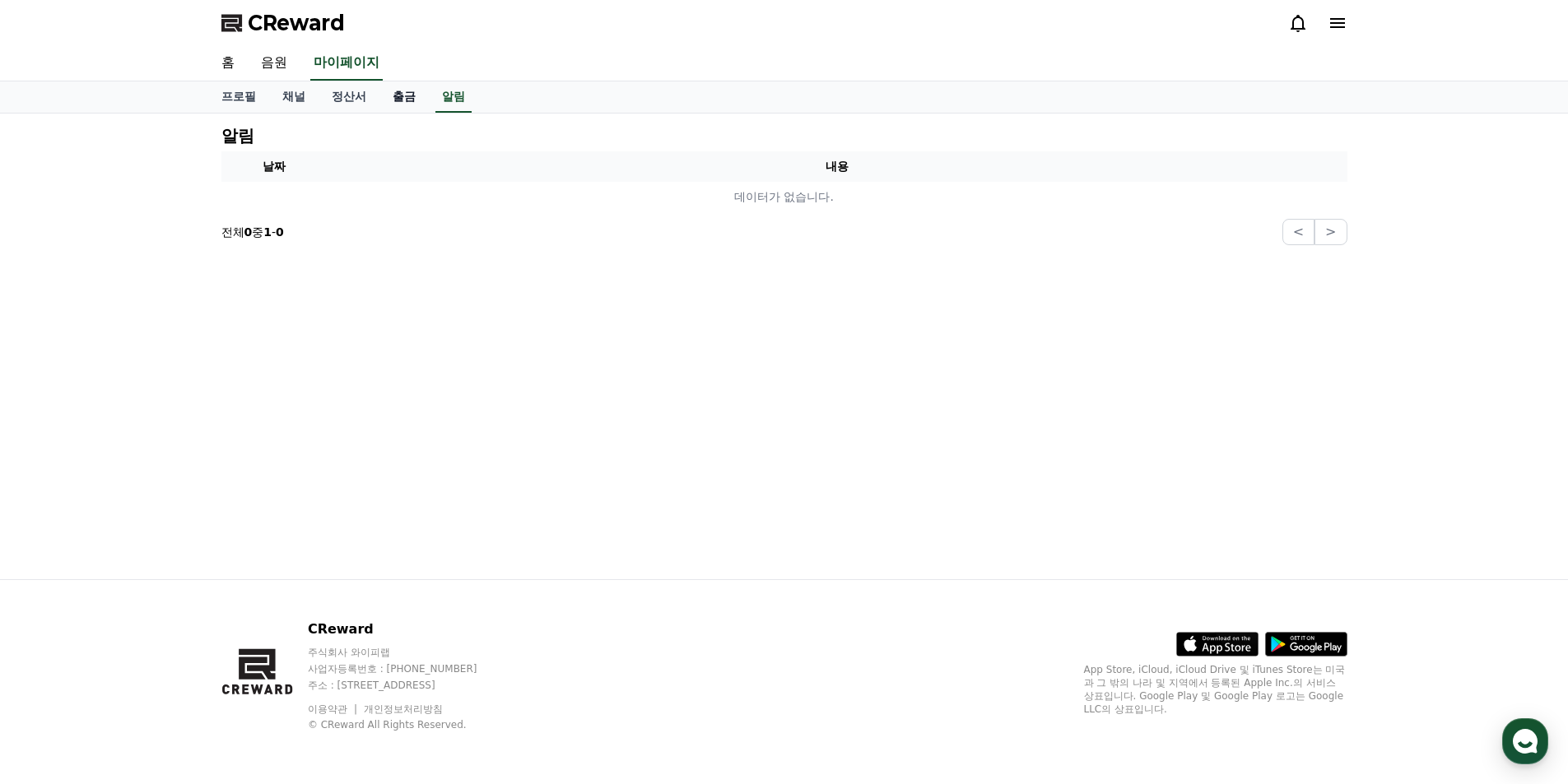
click at [395, 99] on link "출금" at bounding box center [405, 97] width 49 height 31
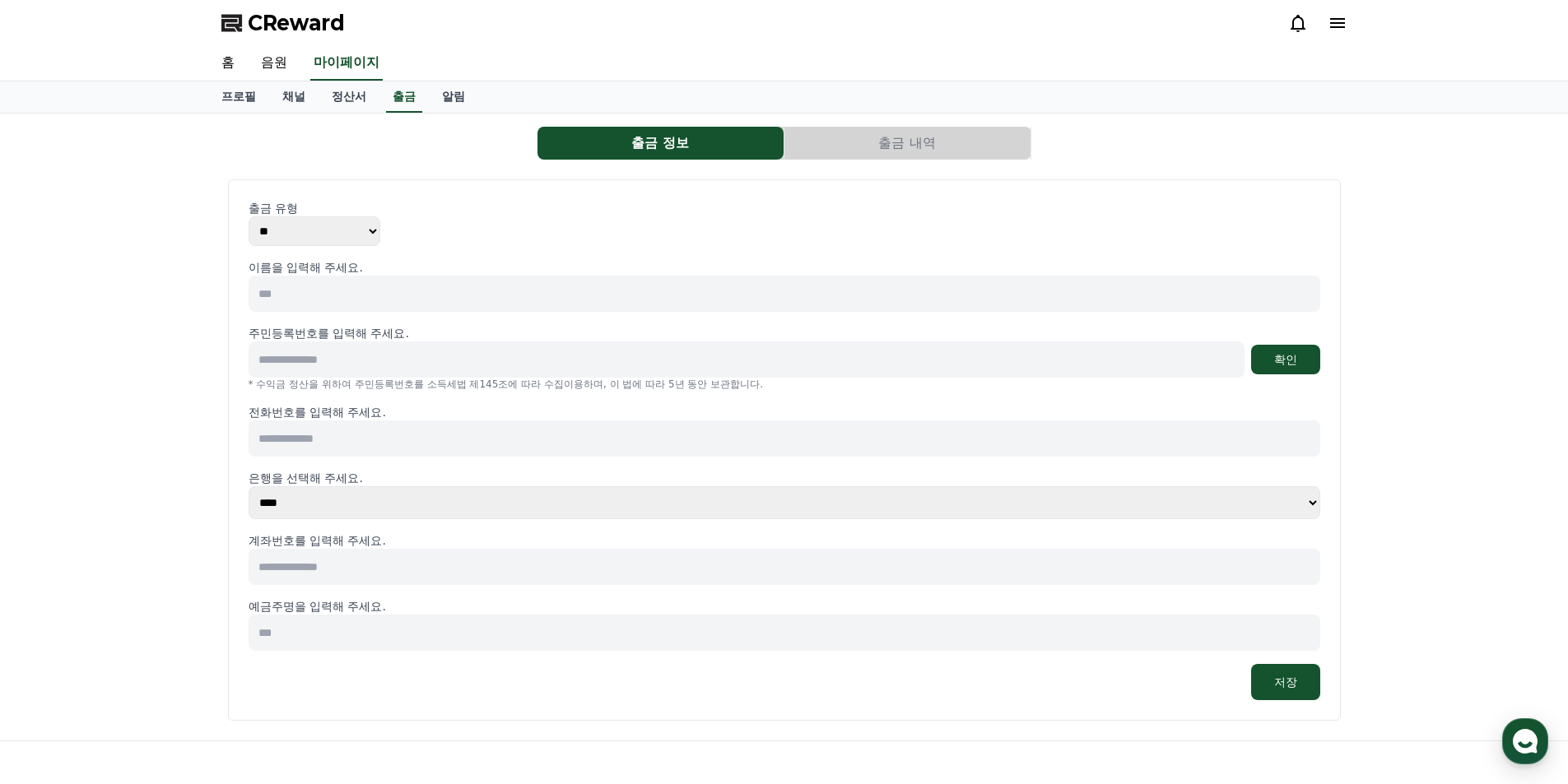
click at [360, 497] on select "**** **** **** **** **** **** **** ** ** ** ** **** *** **** **** *****" at bounding box center [784, 503] width 1071 height 33
click at [146, 167] on div "출금 정보 출금 내역 출금 유형 ** *** 이름을 입력해 주세요. 주민등록번호를 입력해 주세요. 확인 * 수익금 정산을 위하여 주민등록번호를…" at bounding box center [784, 427] width 1568 height 626
click at [278, 64] on link "음원" at bounding box center [274, 64] width 53 height 35
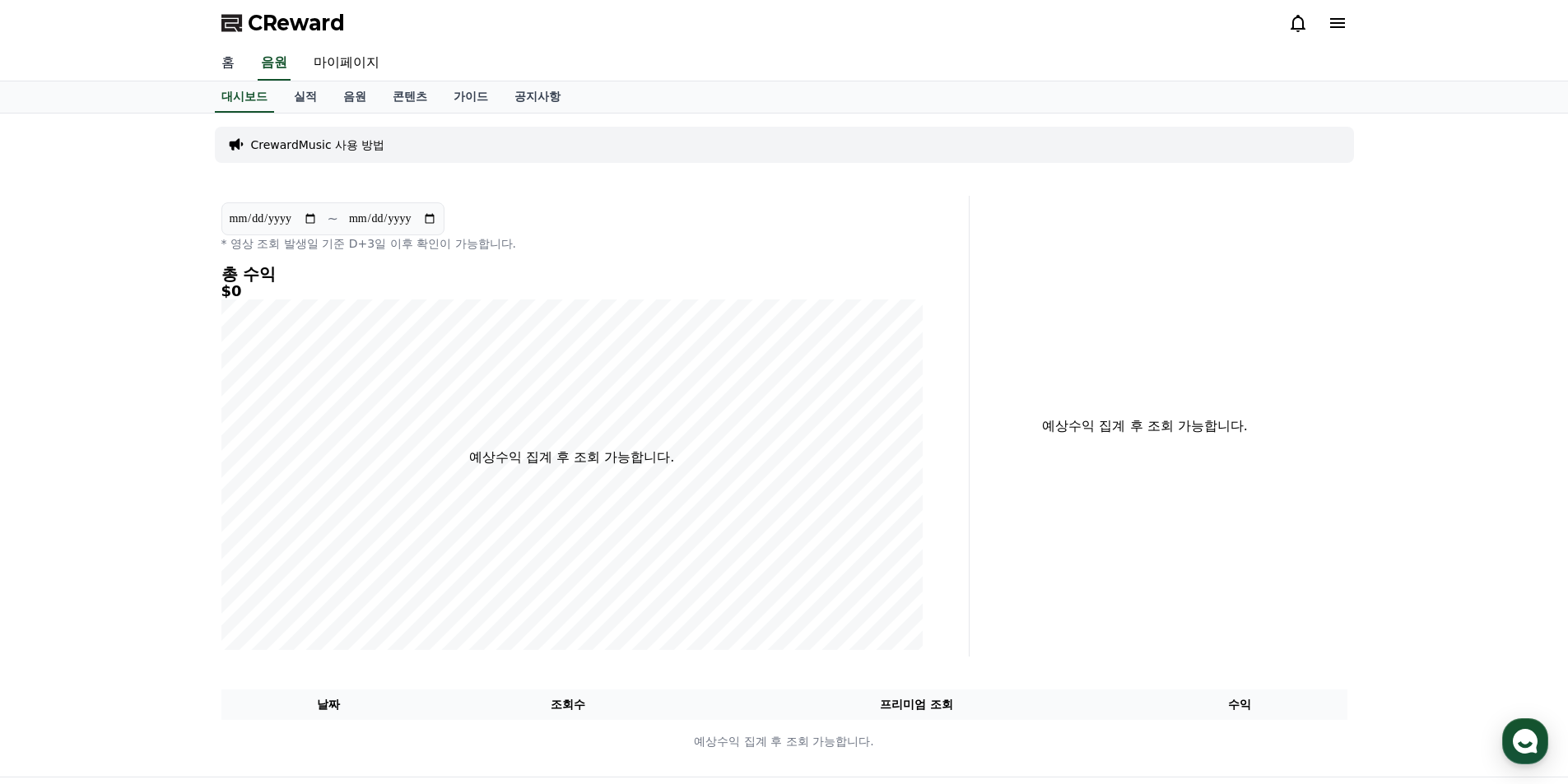
click at [227, 65] on link "홈" at bounding box center [228, 64] width 39 height 35
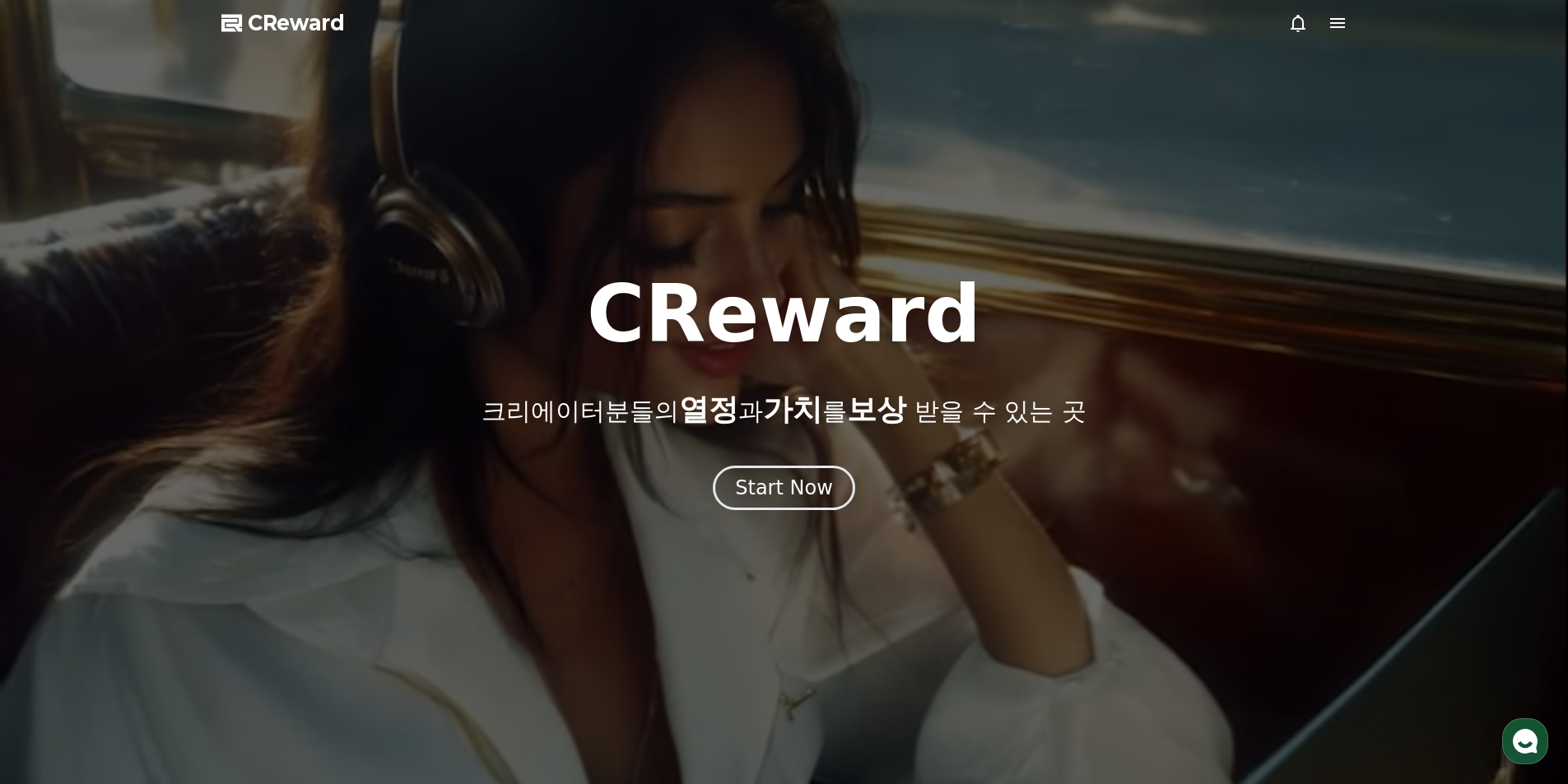
click at [290, 25] on span "CReward" at bounding box center [296, 23] width 97 height 26
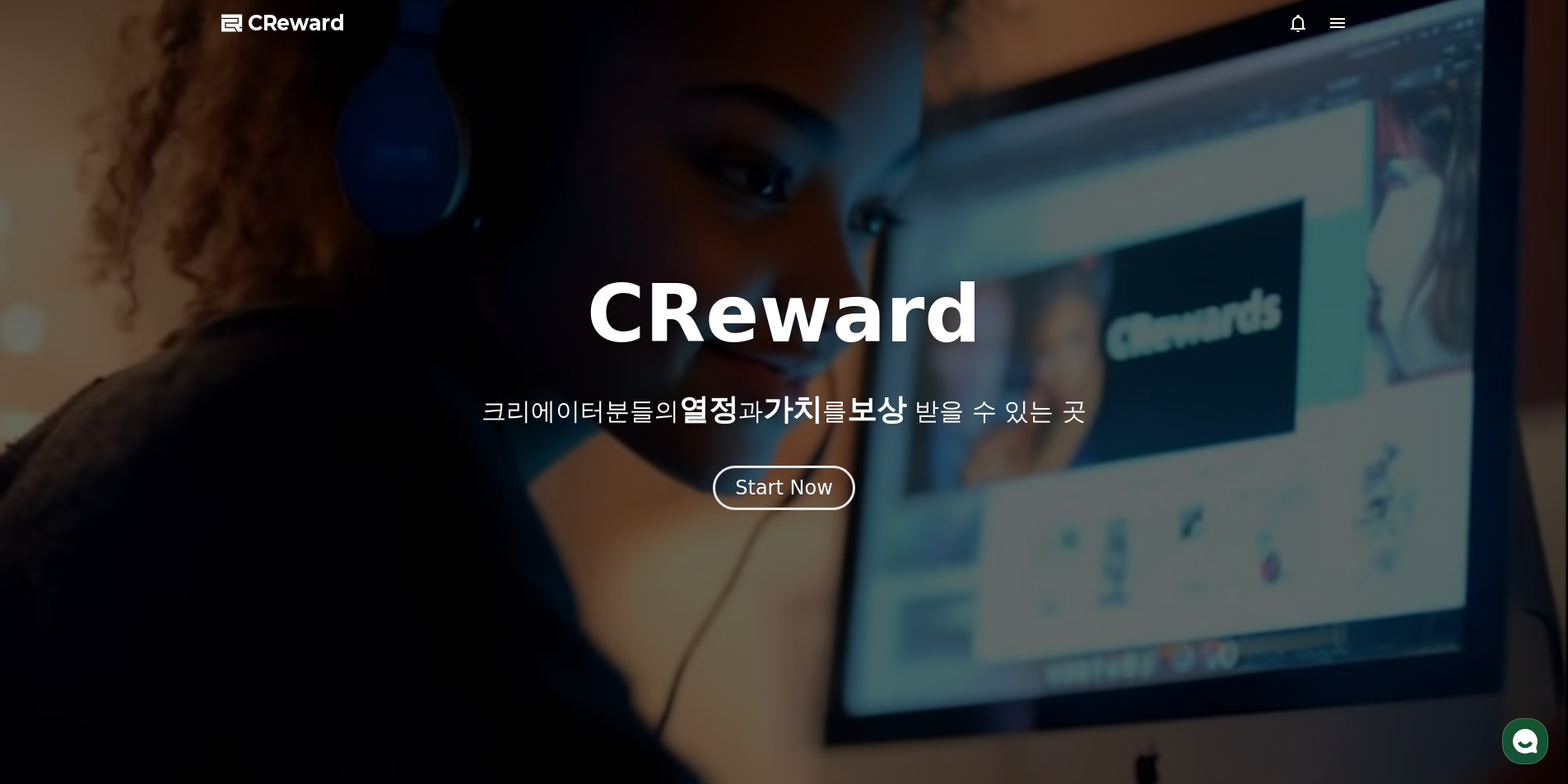
click at [1336, 27] on icon at bounding box center [1337, 23] width 15 height 10
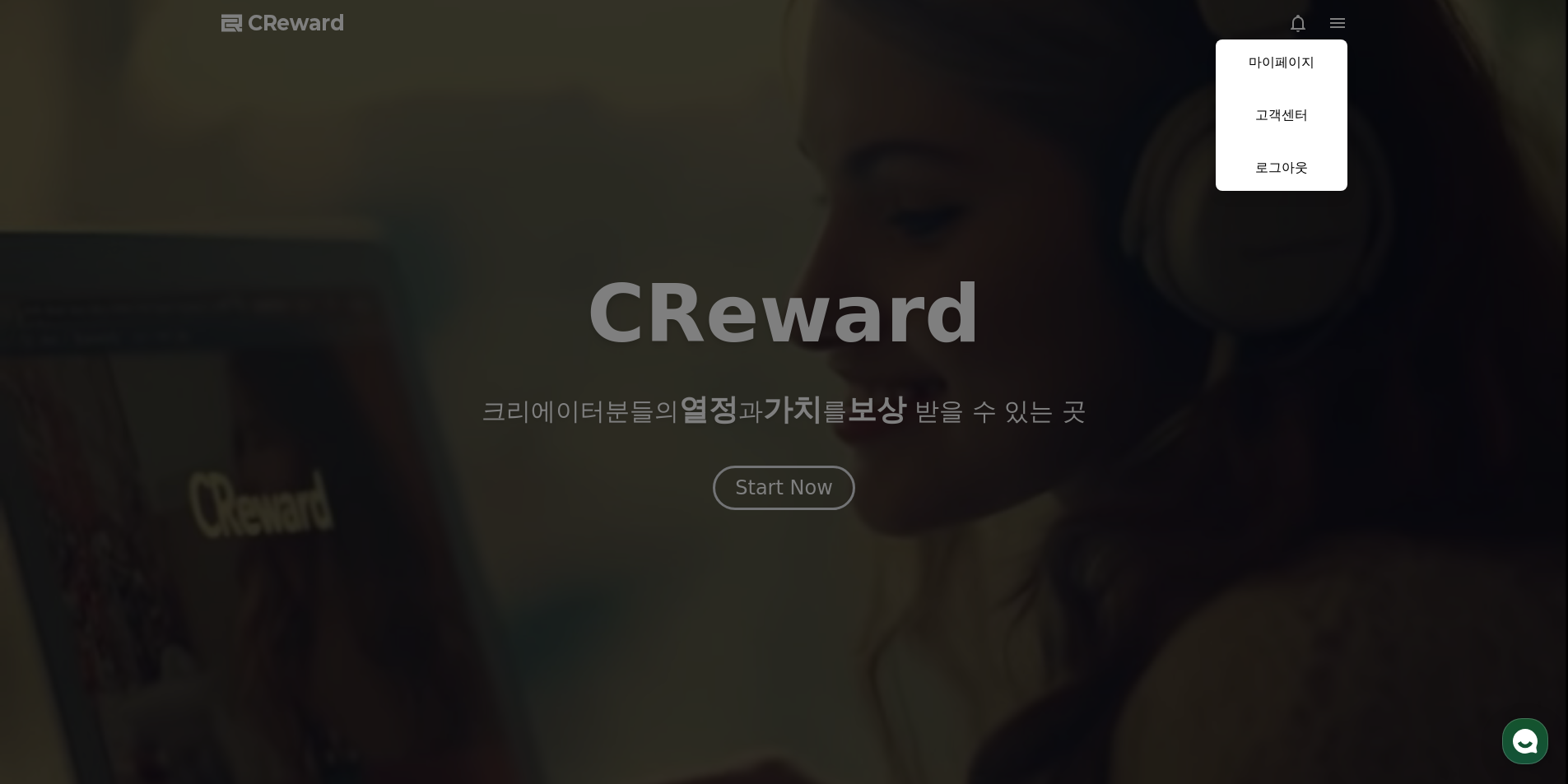
click at [1286, 61] on link "마이페이지" at bounding box center [1282, 62] width 132 height 46
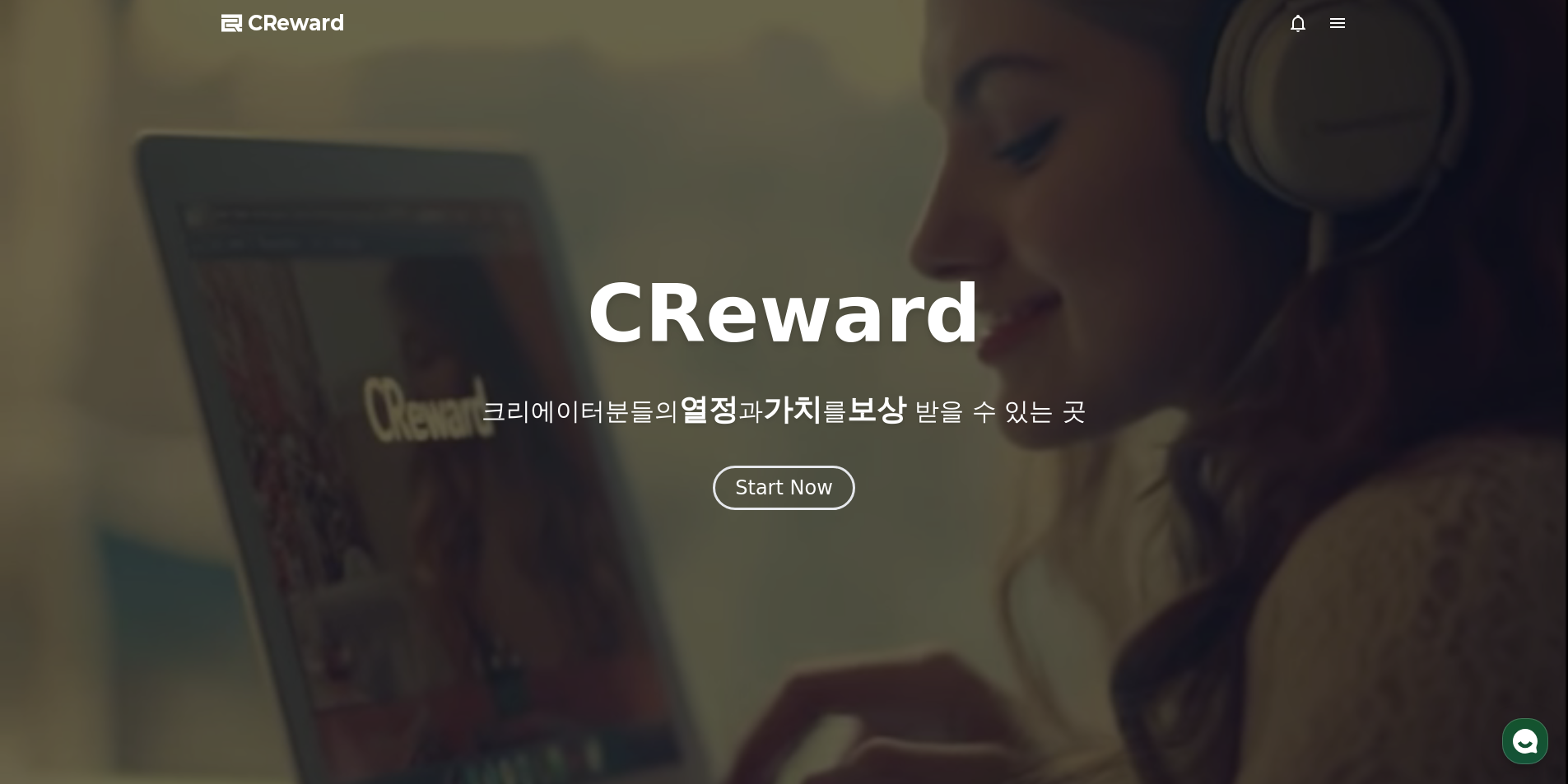
select select "**********"
